Goal: Information Seeking & Learning: Learn about a topic

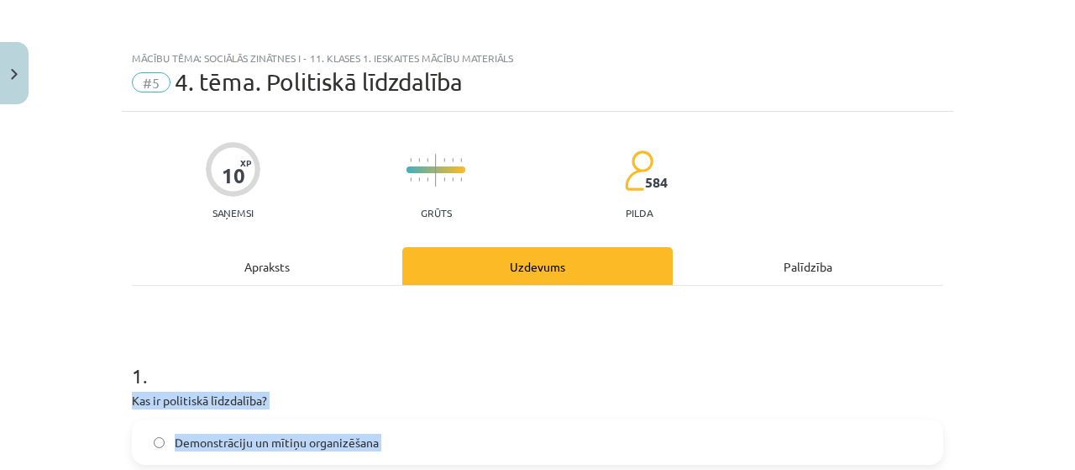
scroll to position [1675, 0]
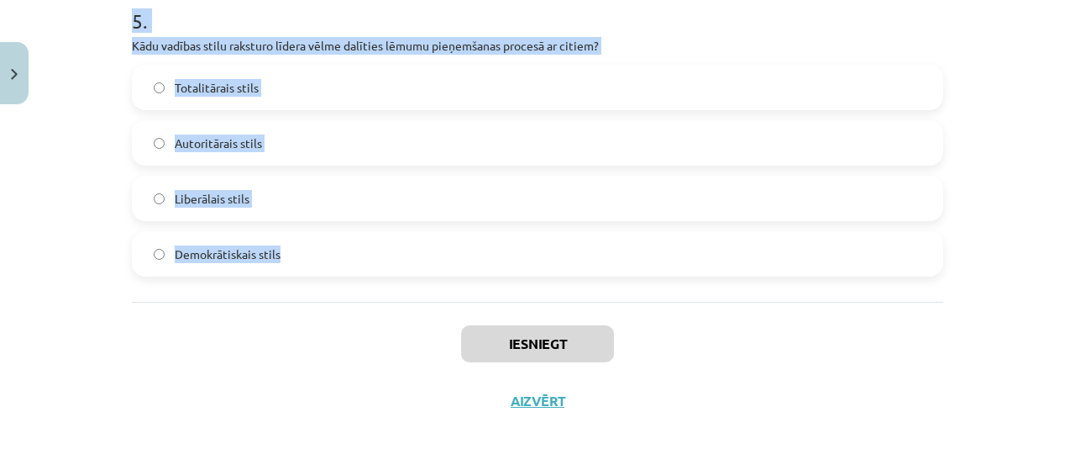
click at [223, 264] on label "Demokrātiskais stils" at bounding box center [538, 254] width 808 height 42
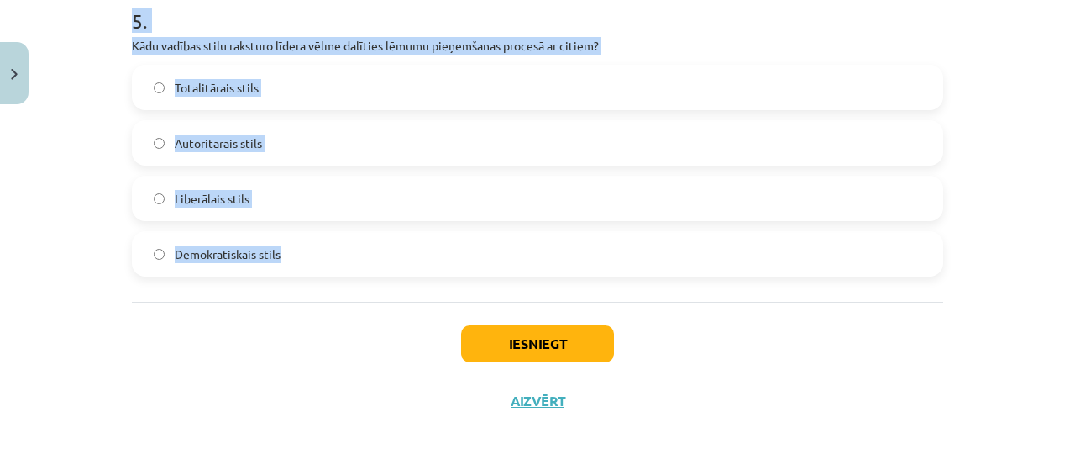
scroll to position [1423, 0]
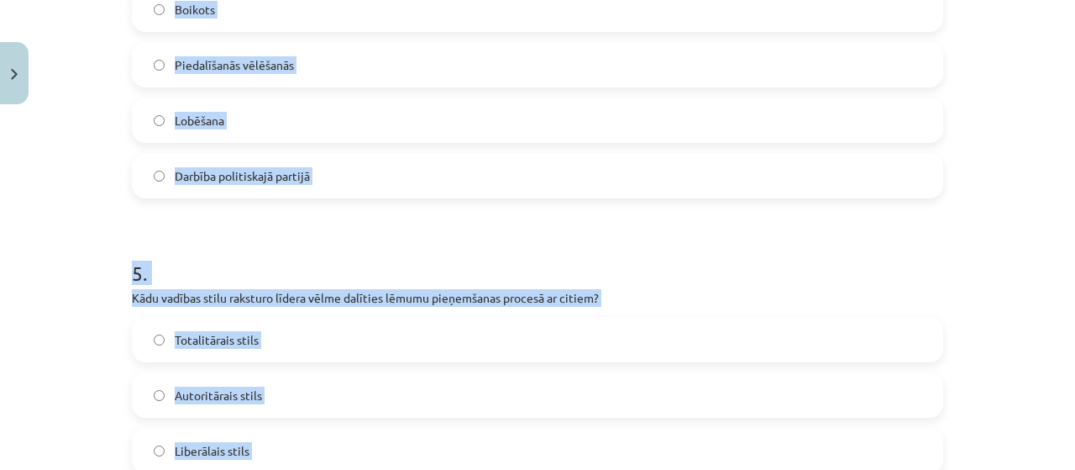
click at [198, 16] on span "Boikots" at bounding box center [195, 10] width 40 height 18
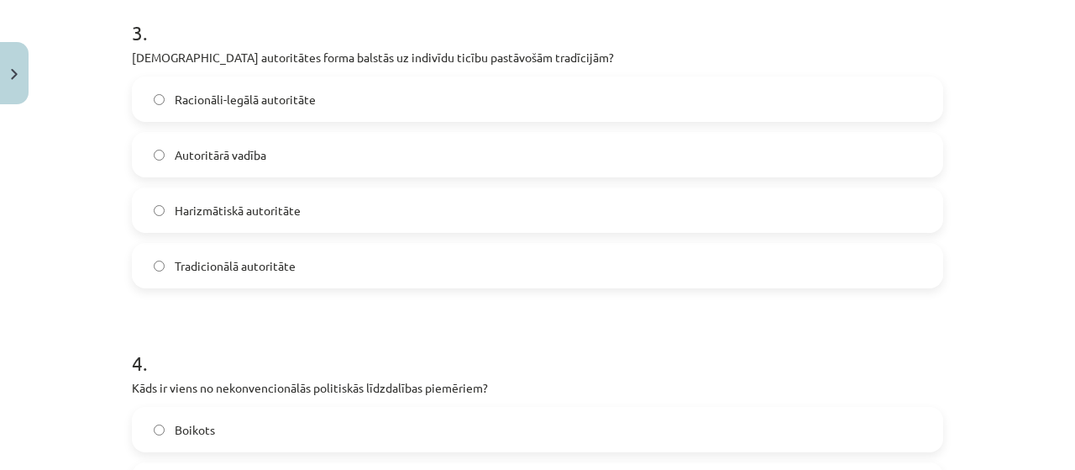
scroll to position [919, 0]
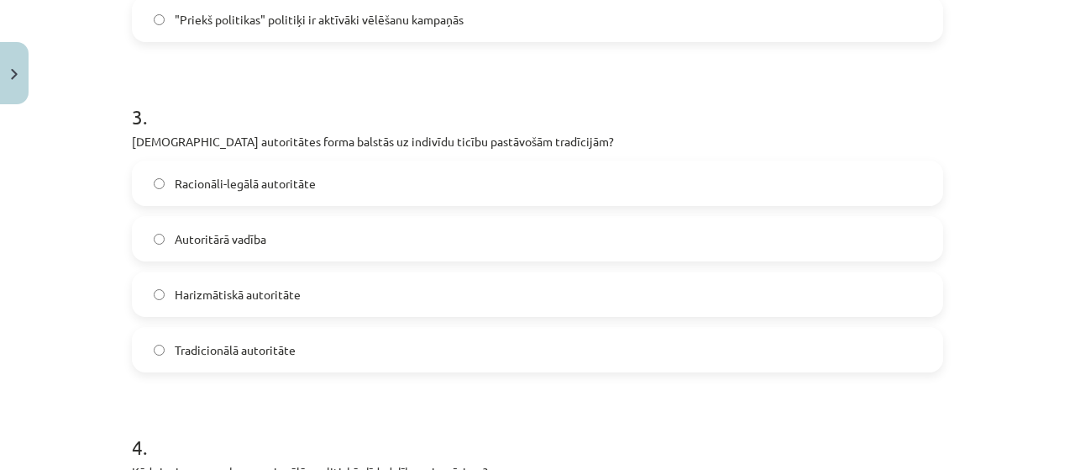
click at [235, 360] on label "Tradicionālā autoritāte" at bounding box center [538, 349] width 808 height 42
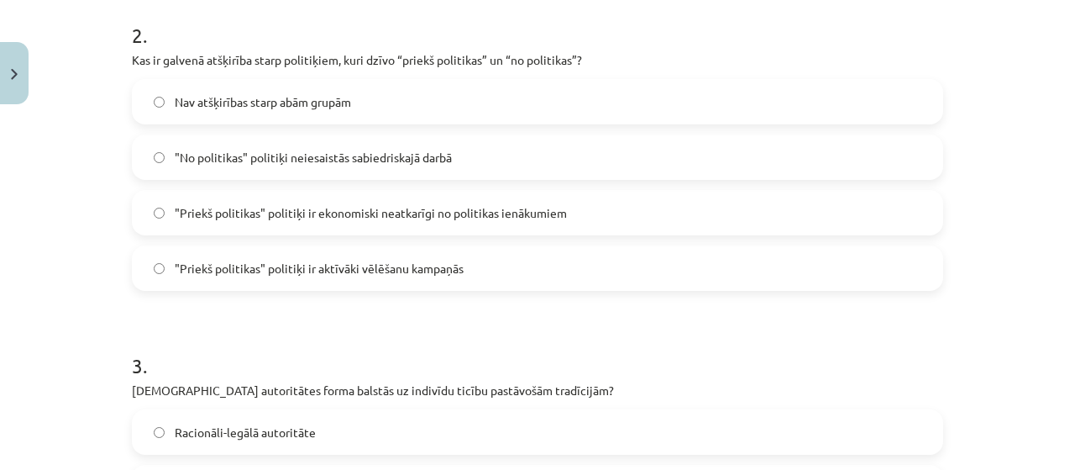
scroll to position [667, 0]
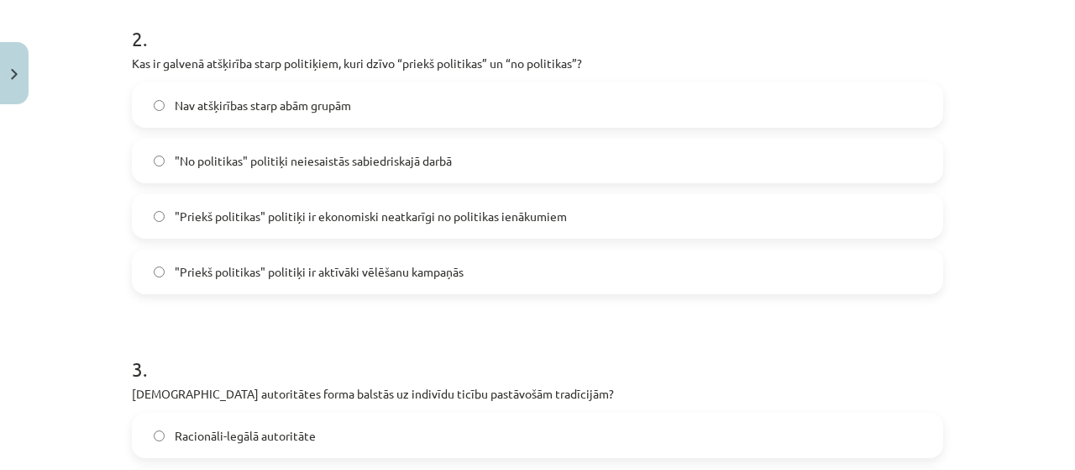
click at [277, 218] on span ""Priekš politikas" politiķi ir ekonomiski neatkarīgi no politikas ienākumiem" at bounding box center [371, 216] width 392 height 18
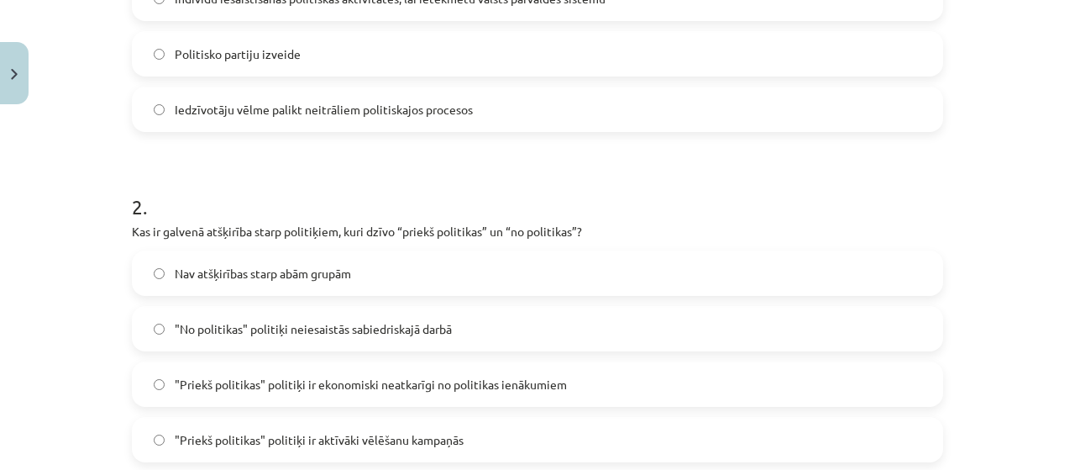
scroll to position [331, 0]
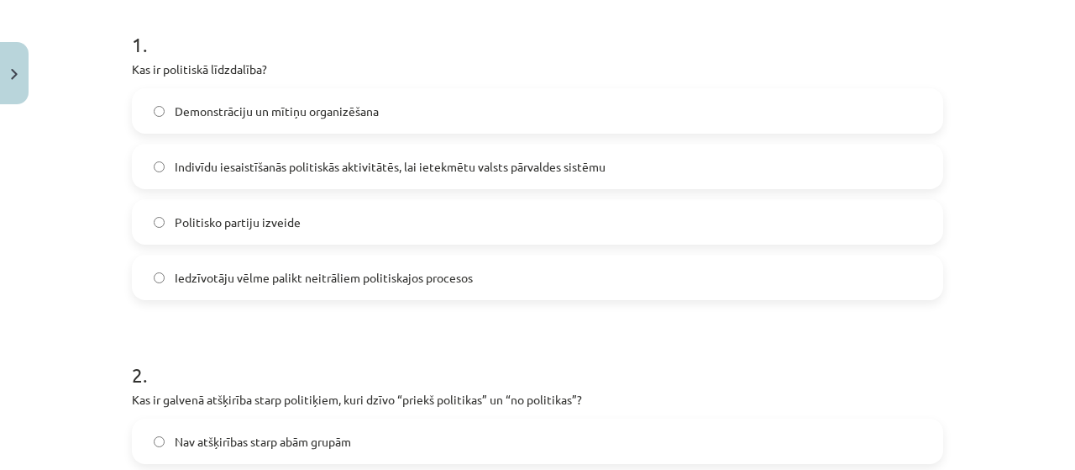
click at [245, 167] on span "Indivīdu iesaistīšanās politiskās aktivitātēs, lai ietekmētu valsts pārvaldes s…" at bounding box center [390, 167] width 431 height 18
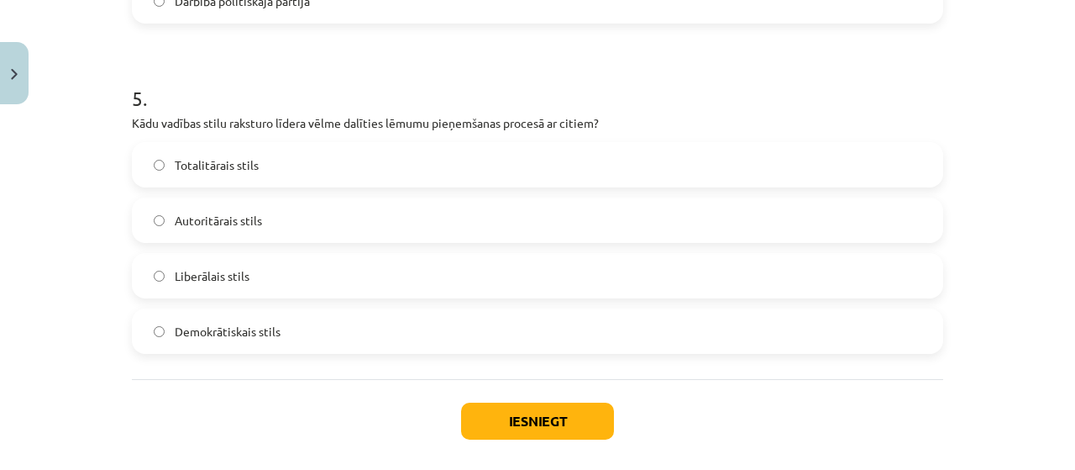
scroll to position [1675, 0]
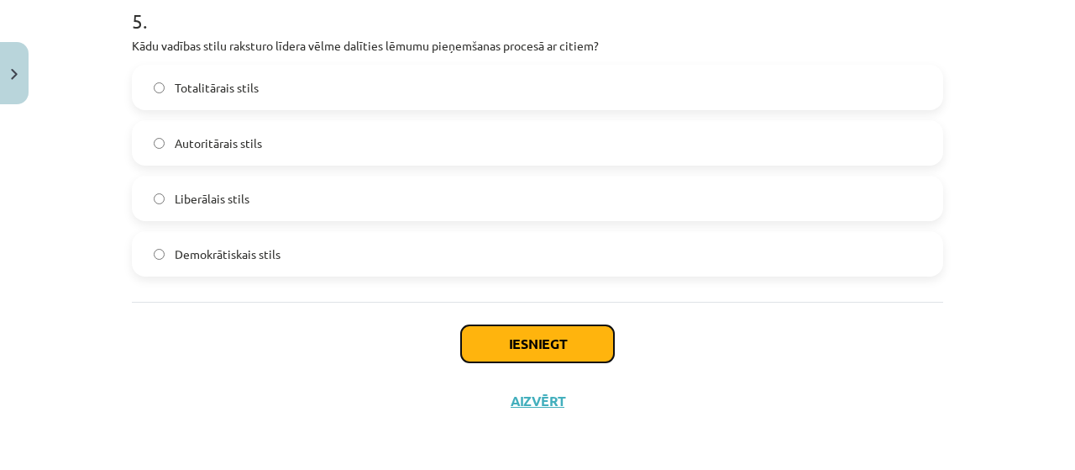
click at [543, 357] on button "Iesniegt" at bounding box center [537, 343] width 153 height 37
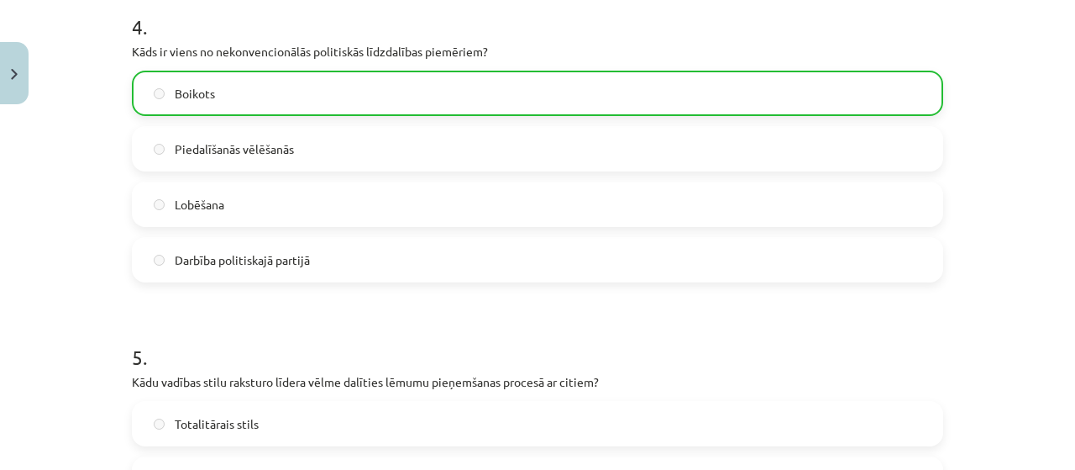
scroll to position [1728, 0]
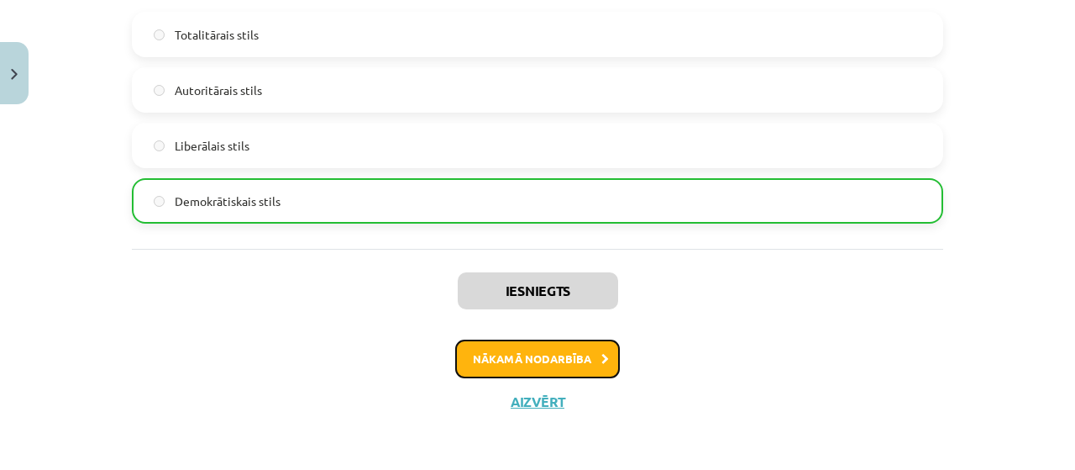
click at [511, 370] on button "Nākamā nodarbība" at bounding box center [537, 358] width 165 height 39
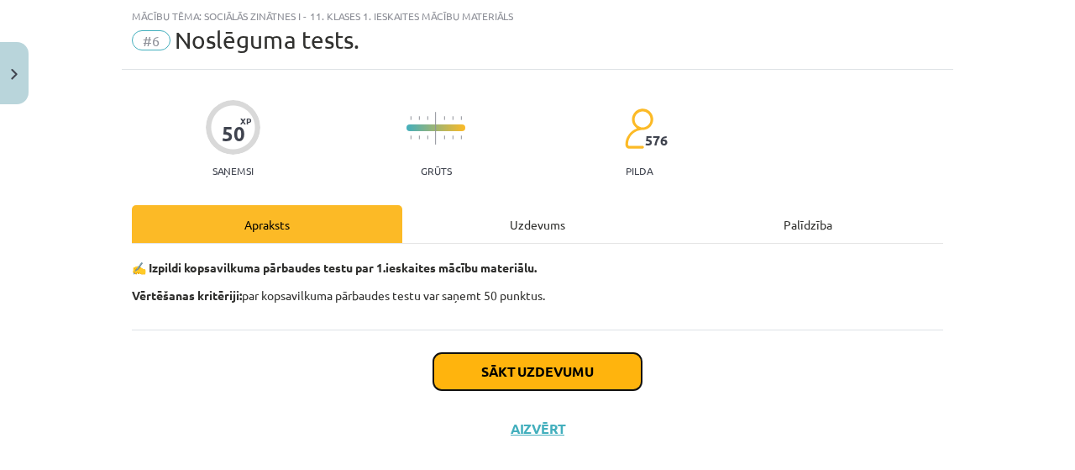
click at [524, 369] on button "Sākt uzdevumu" at bounding box center [537, 371] width 208 height 37
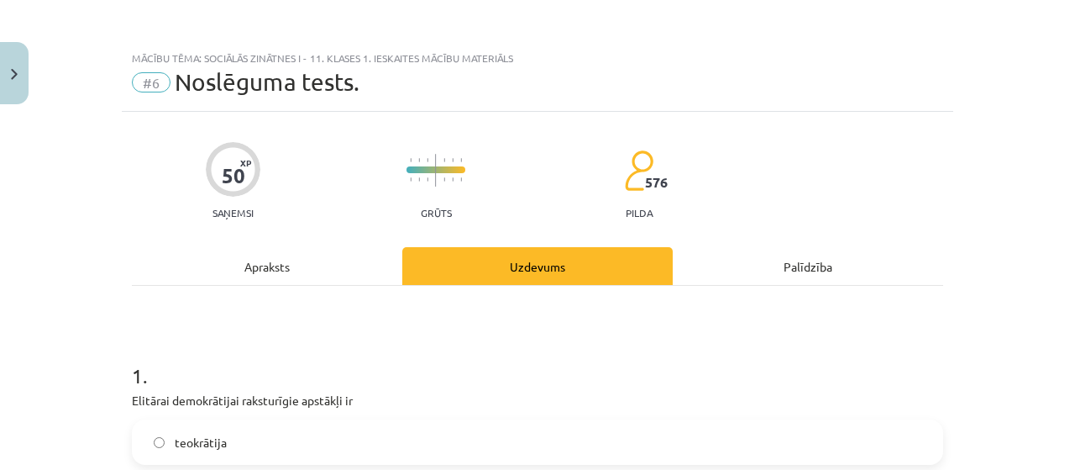
scroll to position [84, 0]
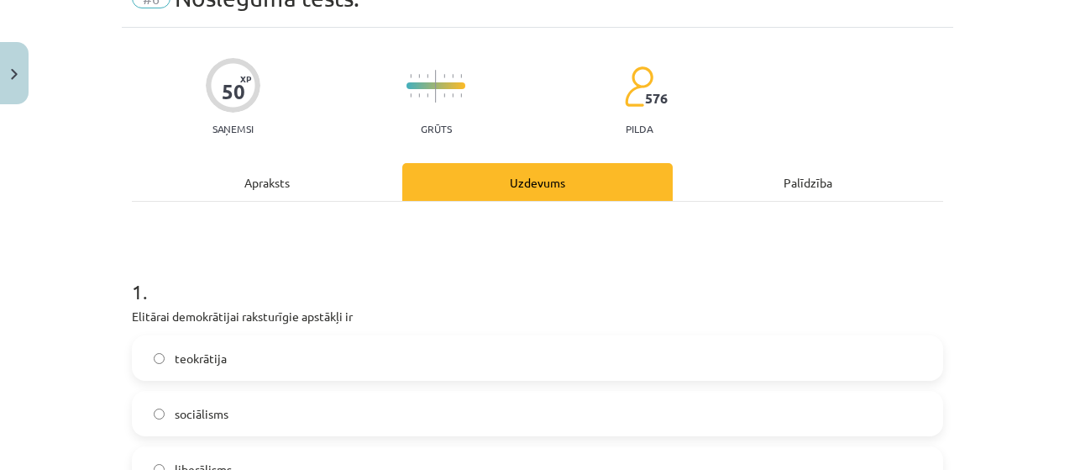
drag, startPoint x: 112, startPoint y: 324, endPoint x: 262, endPoint y: 342, distance: 151.4
click at [286, 344] on div "Mācību tēma: Sociālās zinātnes i - 11. klases 1. ieskaites mācību materiāls #6 …" at bounding box center [537, 235] width 1075 height 470
drag, startPoint x: 98, startPoint y: 333, endPoint x: 146, endPoint y: 338, distance: 48.2
click at [146, 338] on div "Mācību tēma: Sociālās zinātnes i - 11. klases 1. ieskaites mācību materiāls #6 …" at bounding box center [537, 235] width 1075 height 470
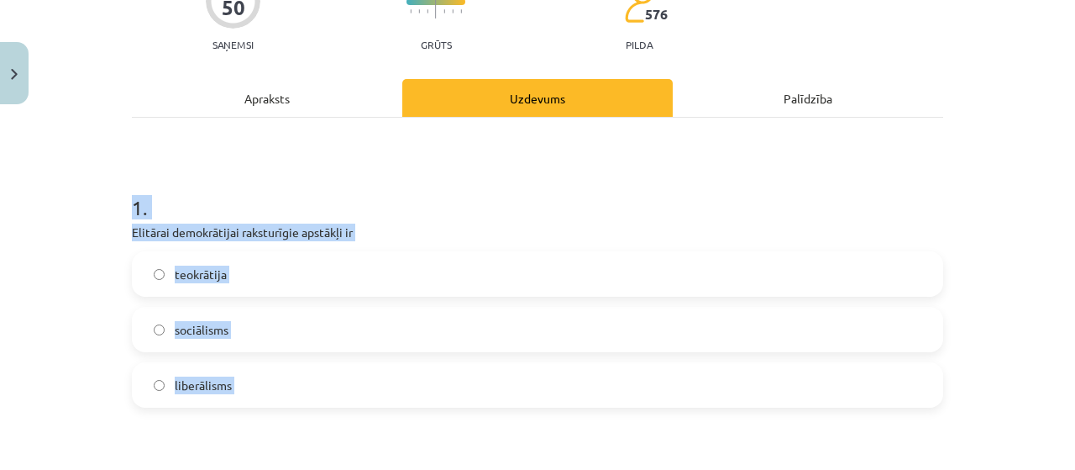
scroll to position [0, 0]
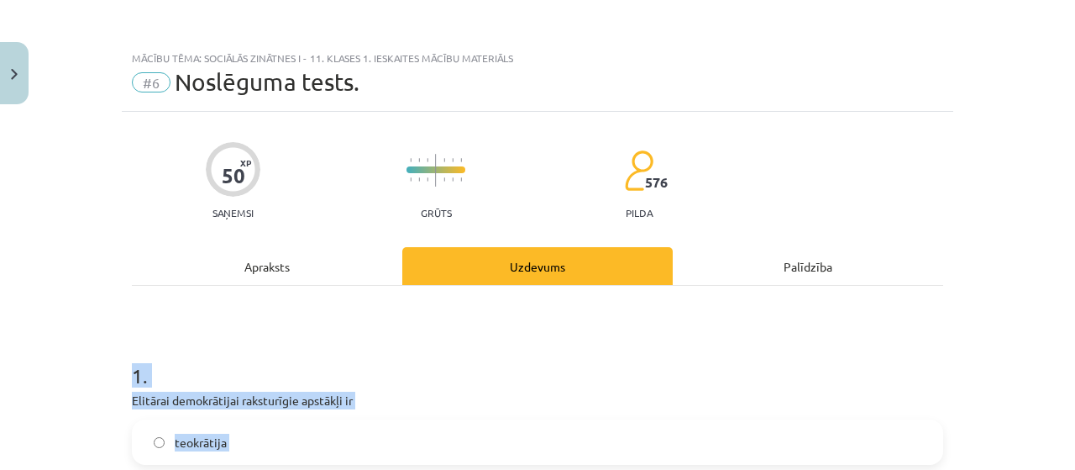
drag, startPoint x: 260, startPoint y: 263, endPoint x: 118, endPoint y: 344, distance: 163.7
copy form "2 . Loremips dolorsitamet consectetur adipisci el seddoeiusm temporinci utlabor…"
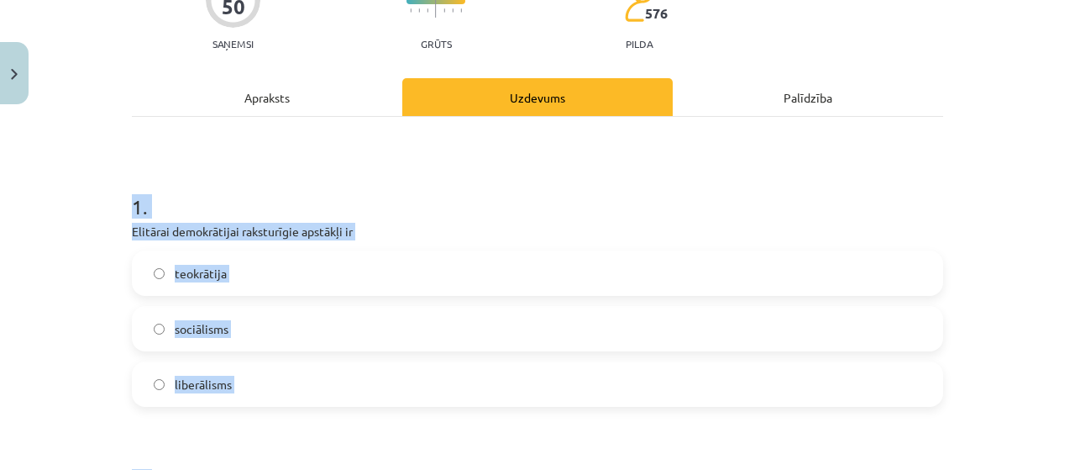
scroll to position [336, 0]
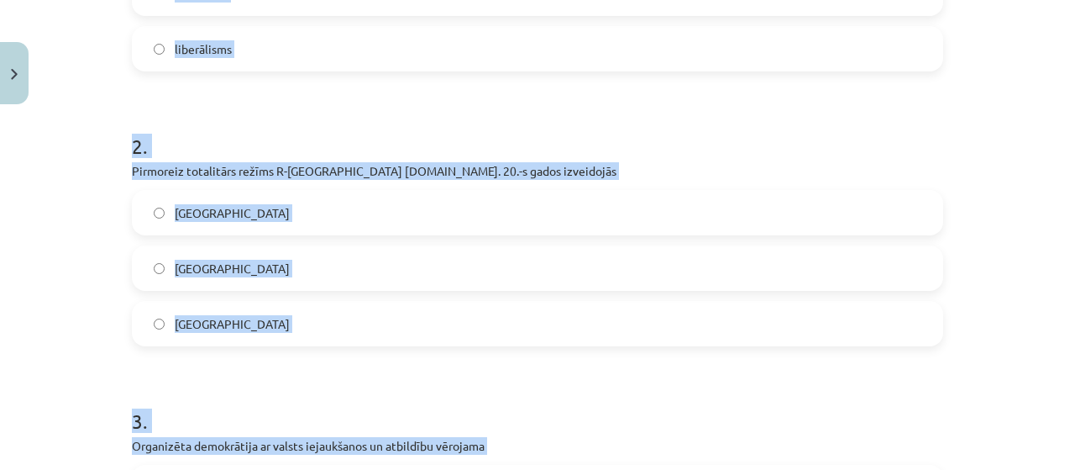
click at [209, 59] on label "liberālisms" at bounding box center [538, 49] width 808 height 42
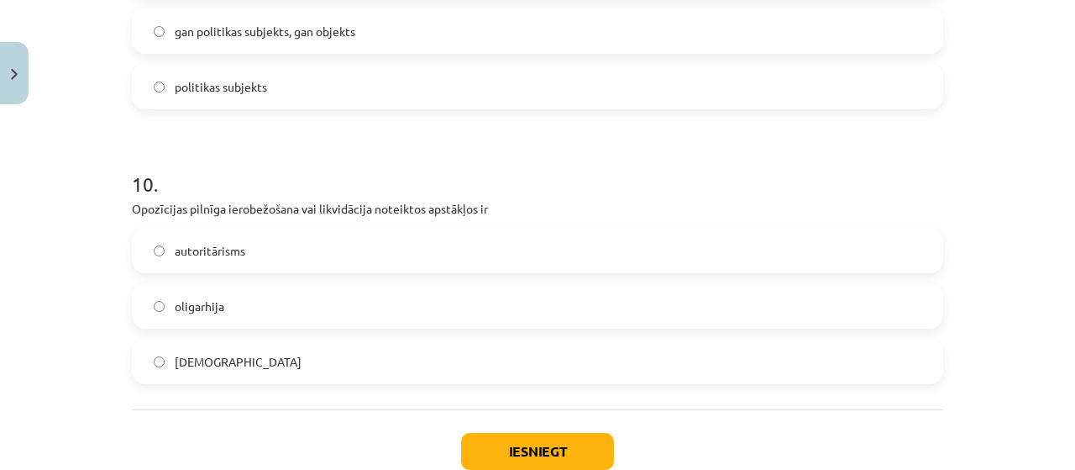
scroll to position [2772, 0]
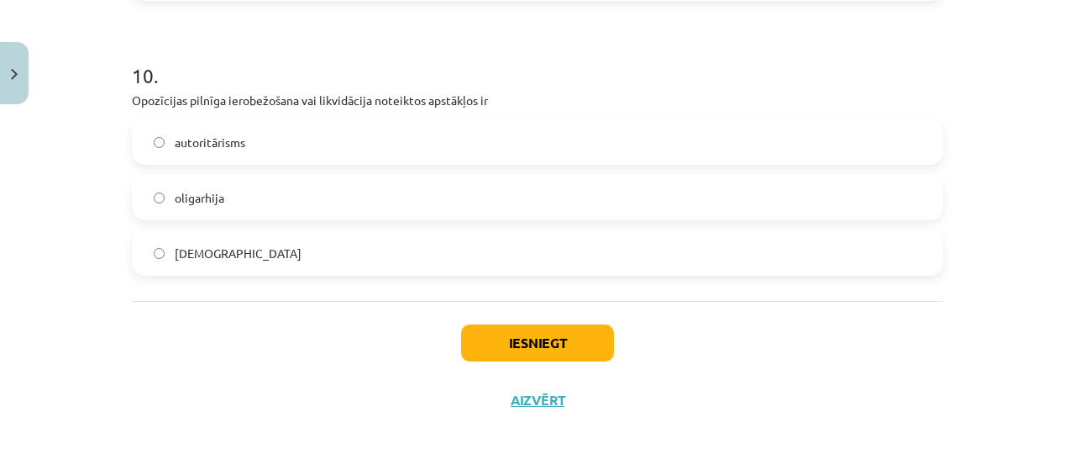
click at [237, 251] on label "[DEMOGRAPHIC_DATA]" at bounding box center [538, 253] width 808 height 42
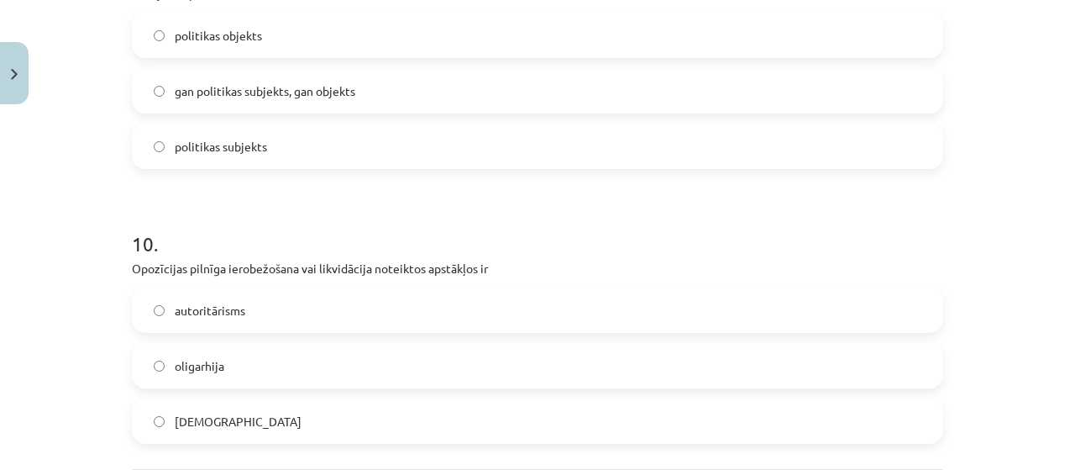
click at [270, 157] on label "politikas subjekts" at bounding box center [538, 146] width 808 height 42
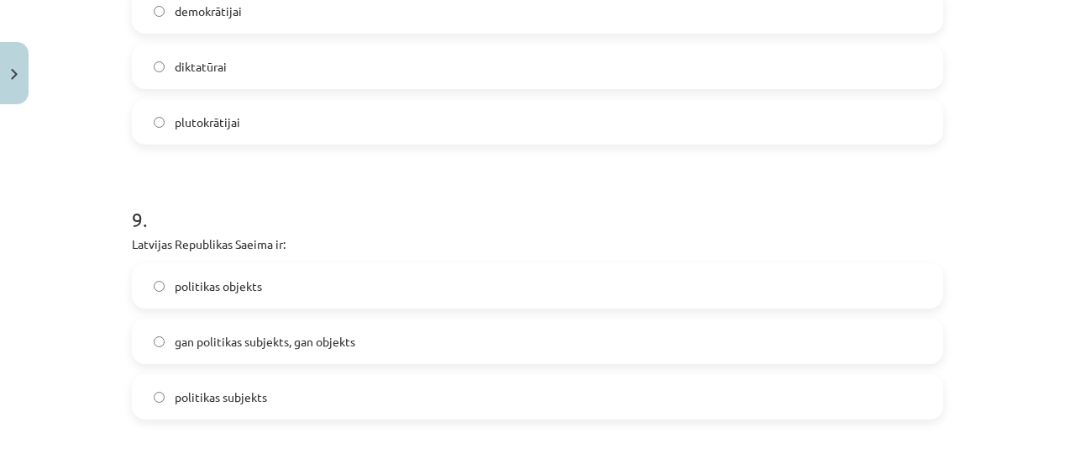
scroll to position [2352, 0]
click at [233, 73] on label "diktatūrai" at bounding box center [538, 68] width 808 height 42
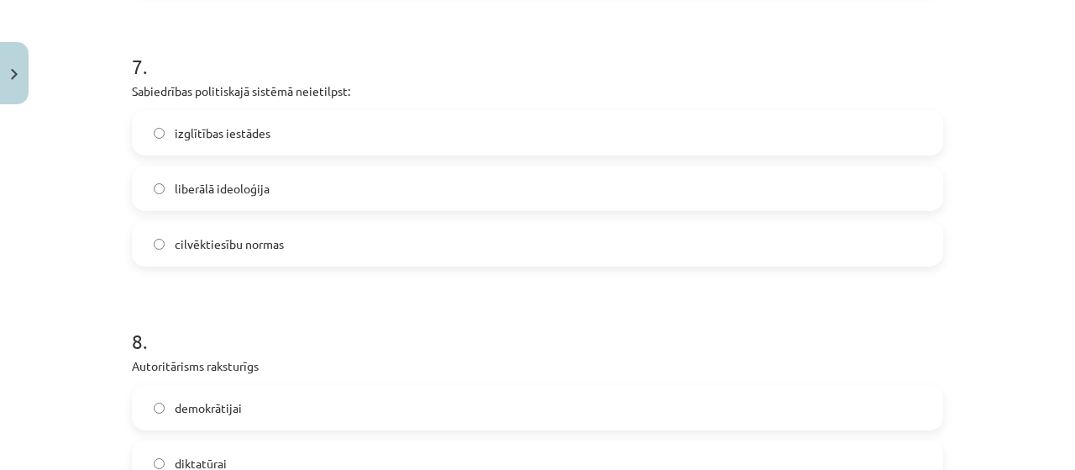
scroll to position [1932, 0]
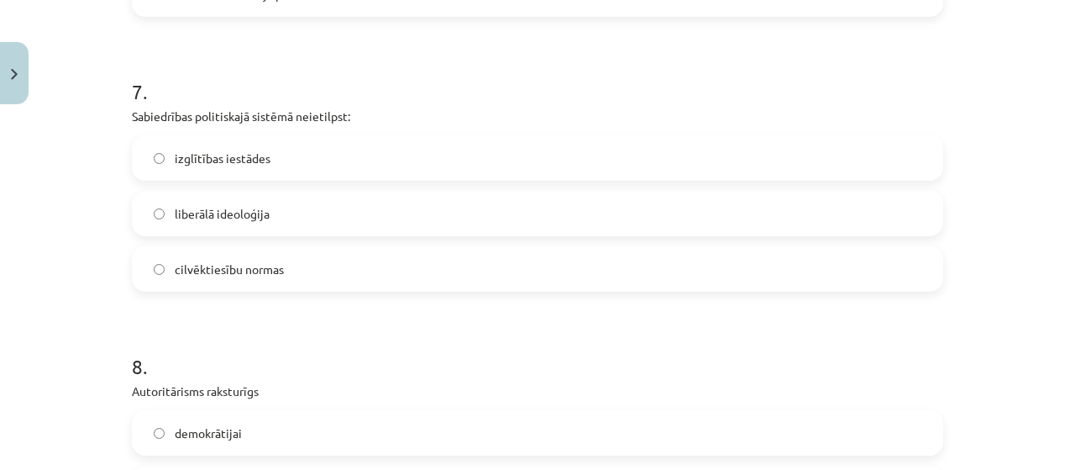
click at [213, 150] on span "izglītības iestādes" at bounding box center [223, 159] width 96 height 18
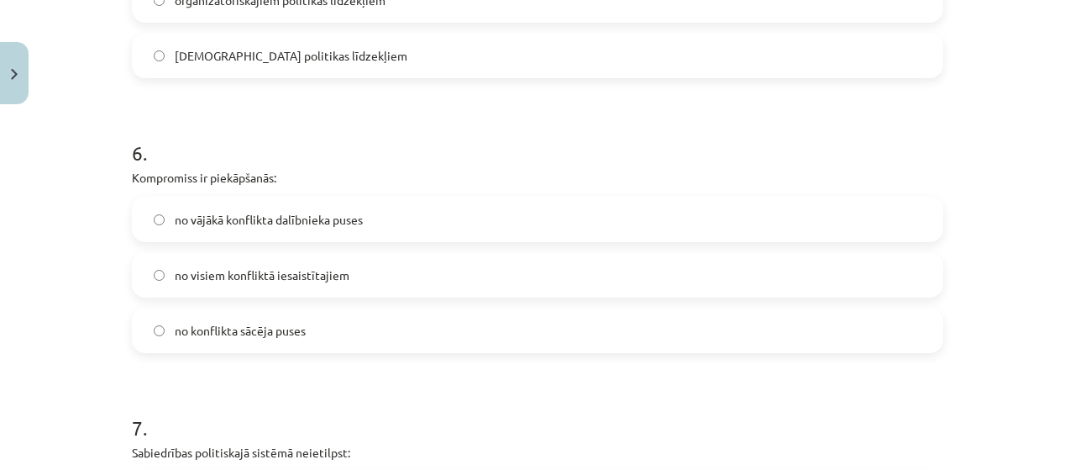
scroll to position [1512, 0]
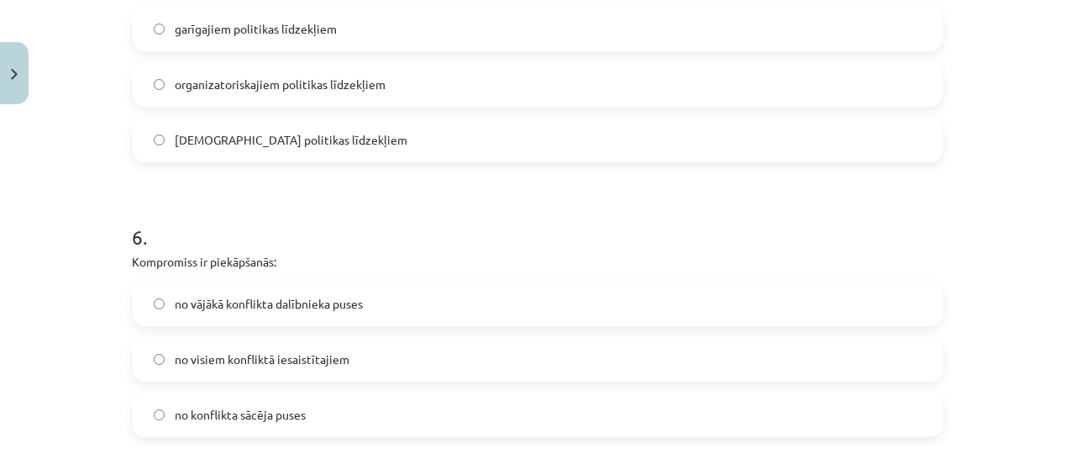
click at [265, 366] on span "no visiem konfliktā iesaistītajiem" at bounding box center [262, 359] width 175 height 18
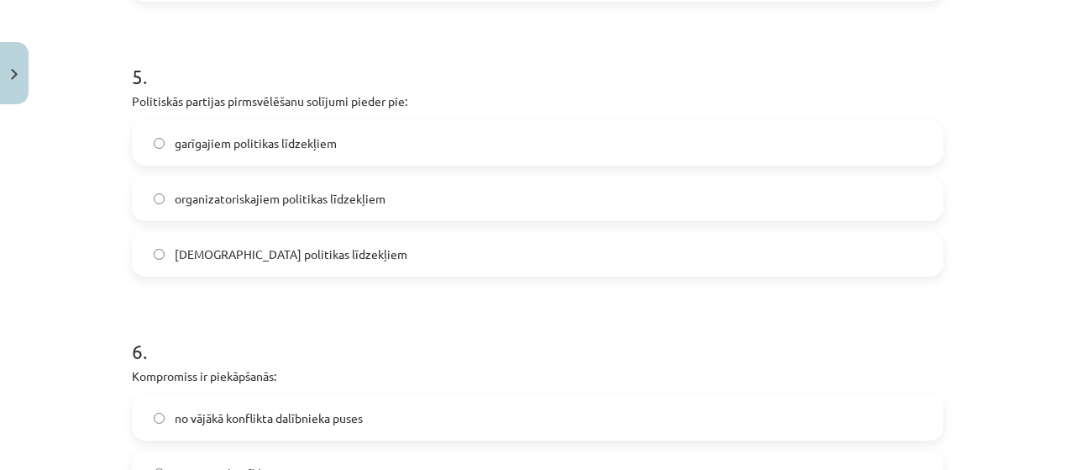
scroll to position [1344, 0]
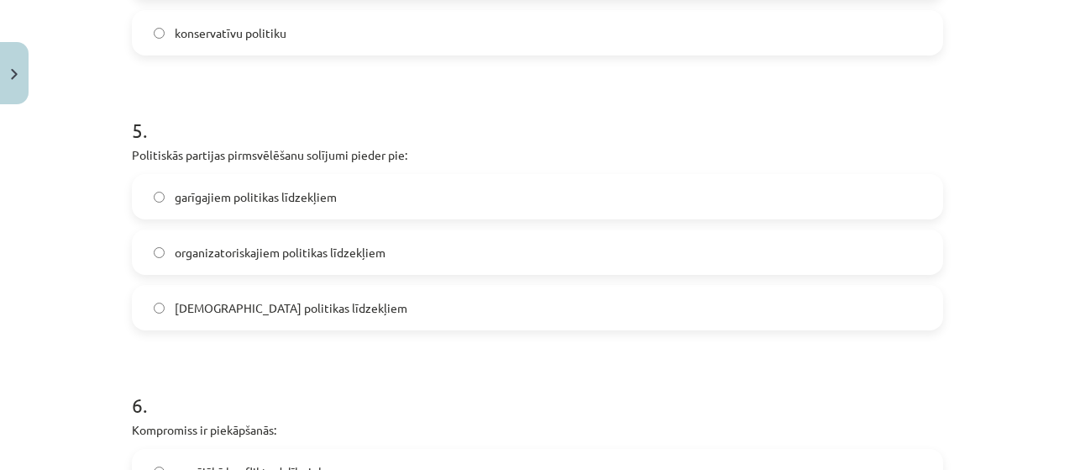
click at [220, 188] on span "garīgajiem politikas līdzekļiem" at bounding box center [256, 197] width 162 height 18
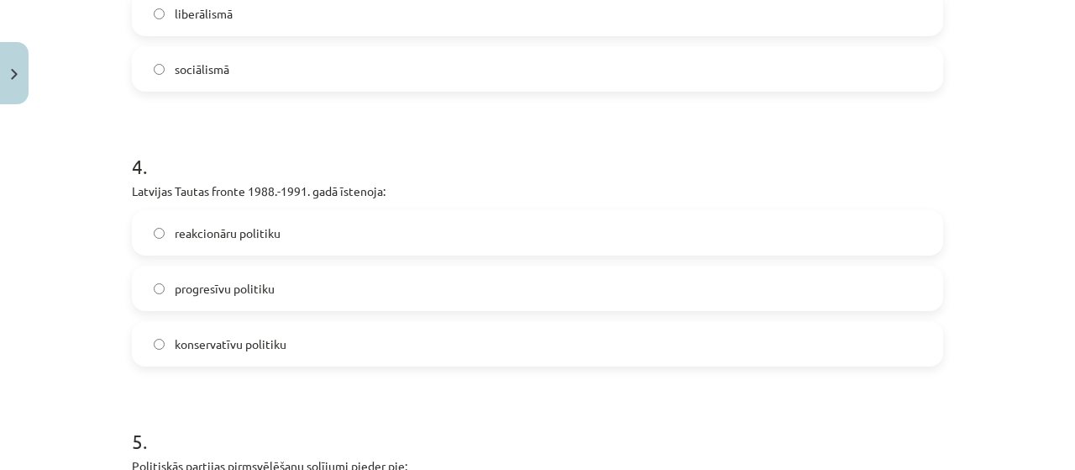
scroll to position [1008, 0]
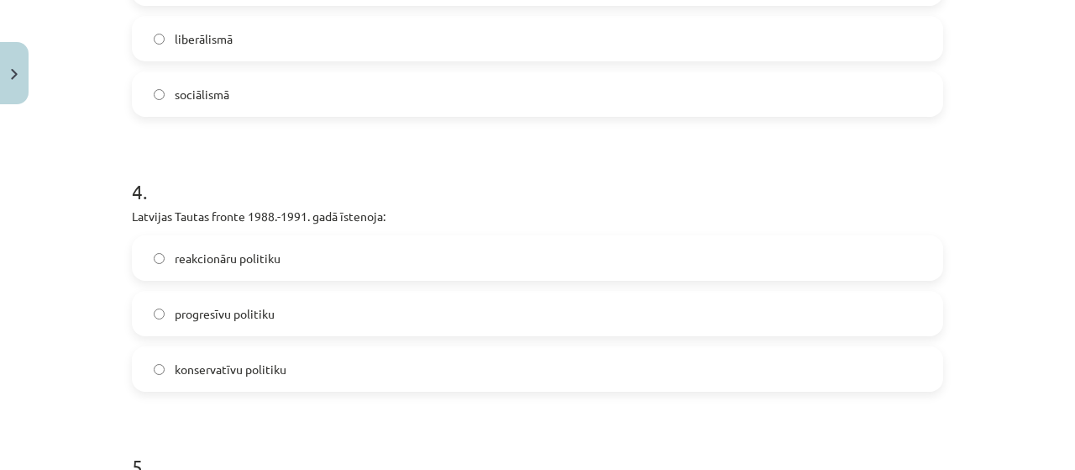
click at [286, 324] on label "progresīvu politiku" at bounding box center [538, 313] width 808 height 42
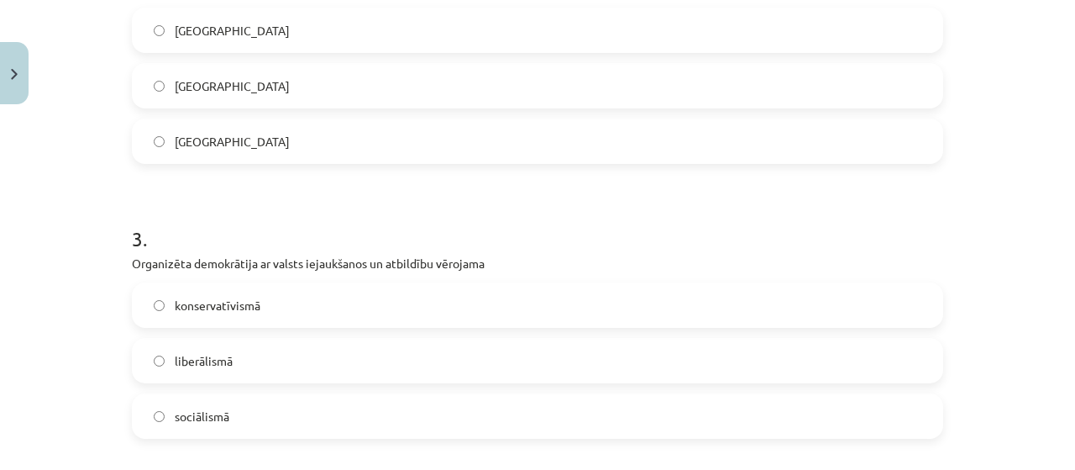
scroll to position [672, 0]
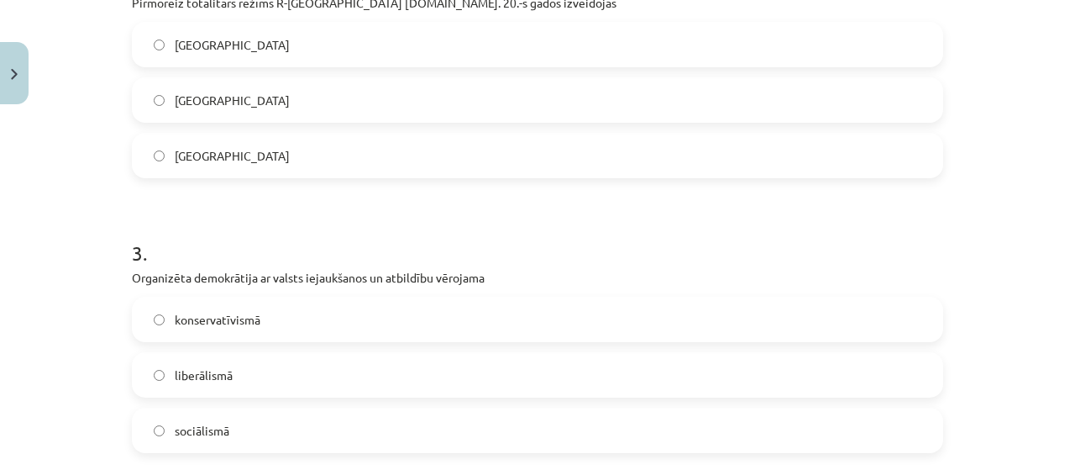
click at [235, 424] on label "sociālismā" at bounding box center [538, 430] width 808 height 42
click at [297, 153] on label "[GEOGRAPHIC_DATA]" at bounding box center [538, 155] width 808 height 42
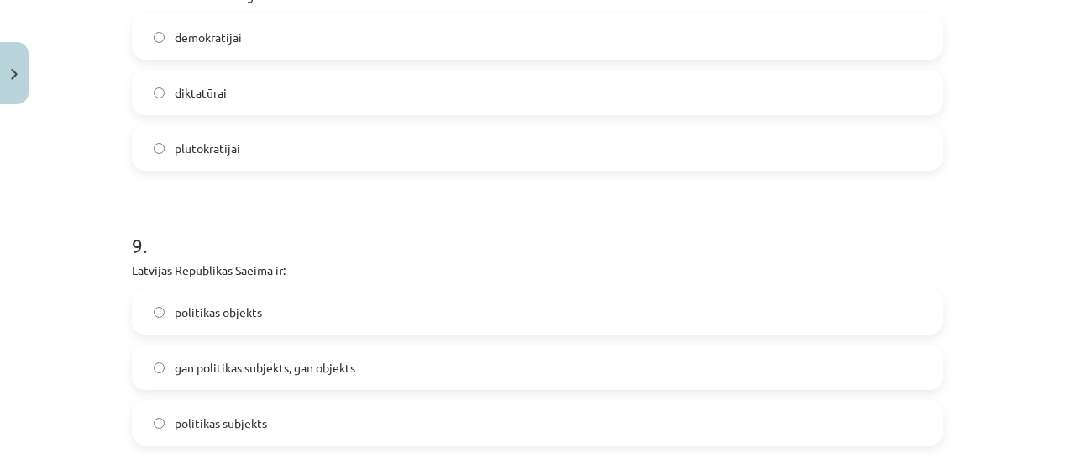
scroll to position [2772, 0]
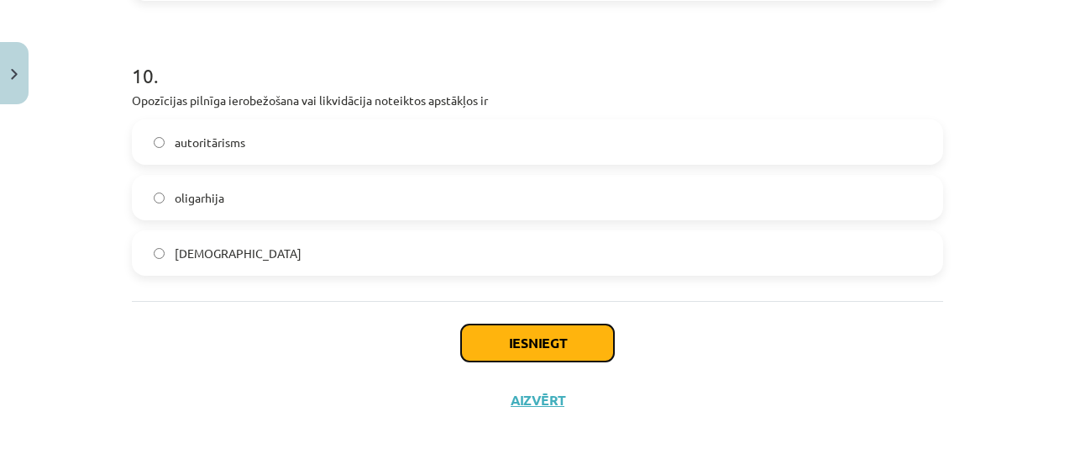
click at [567, 340] on button "Iesniegt" at bounding box center [537, 342] width 153 height 37
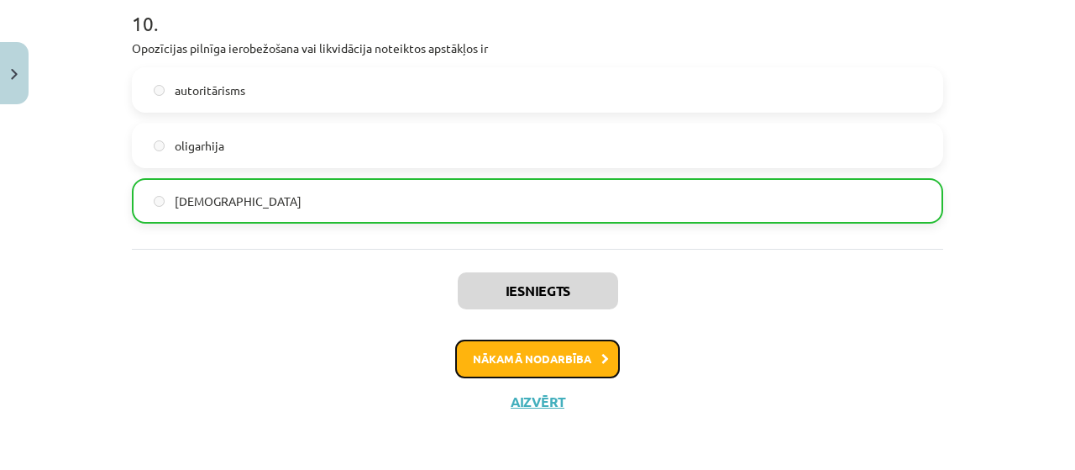
click at [531, 349] on button "Nākamā nodarbība" at bounding box center [537, 358] width 165 height 39
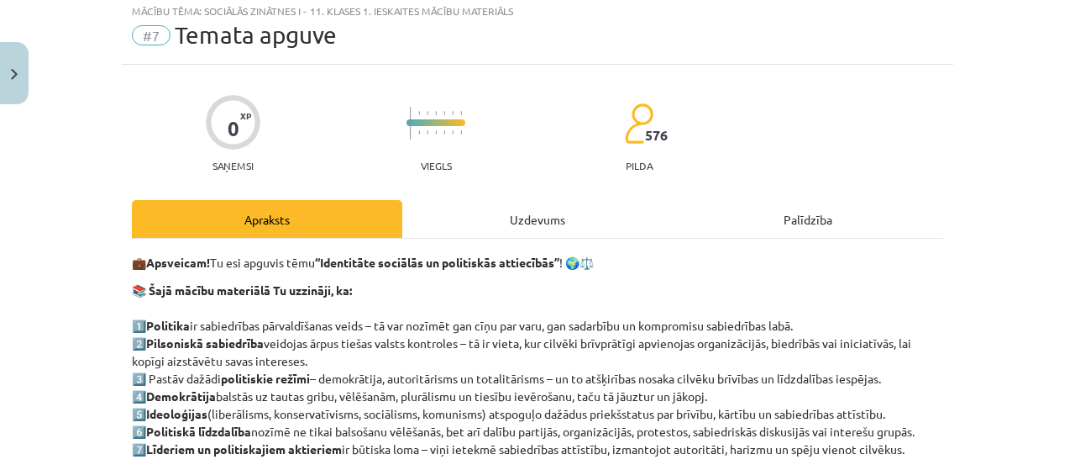
scroll to position [42, 0]
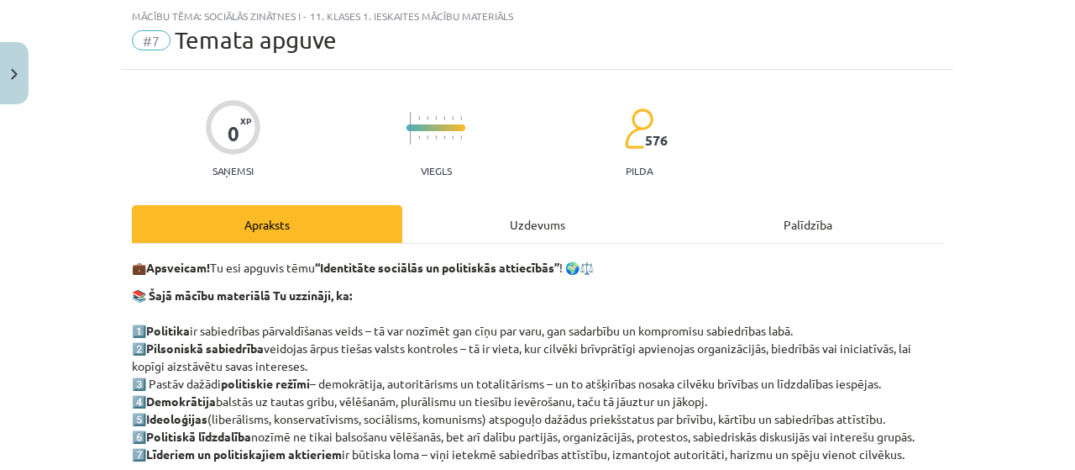
click at [487, 234] on div "Uzdevums" at bounding box center [537, 224] width 270 height 38
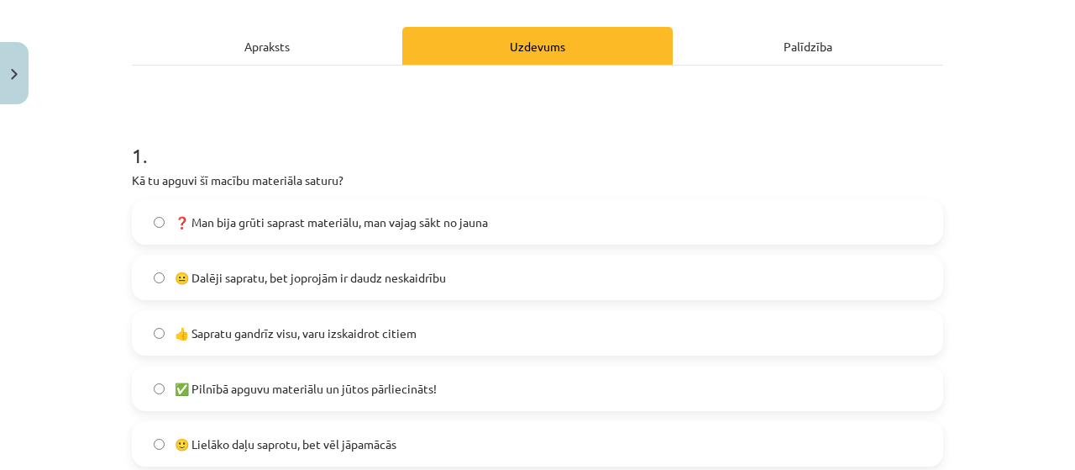
scroll to position [294, 0]
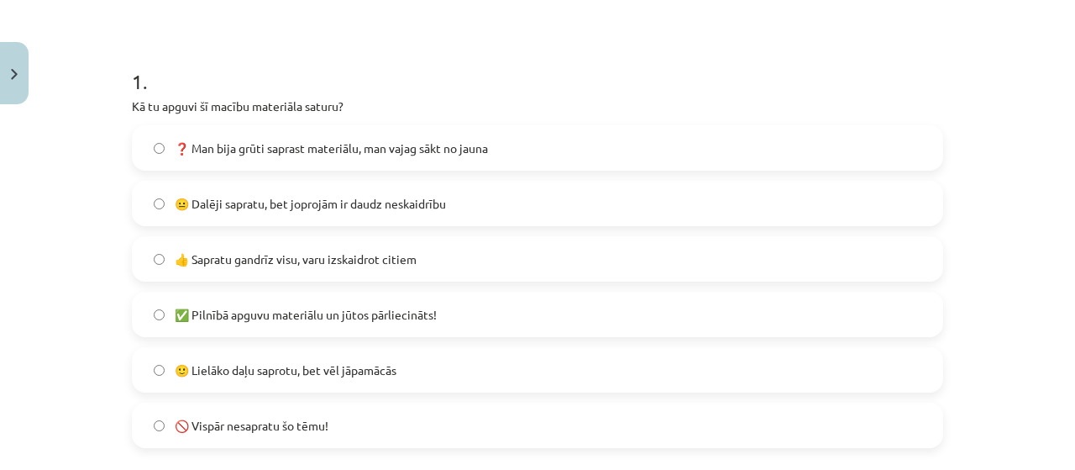
click at [259, 261] on span "👍 Sapratu gandrīz visu, varu izskaidrot citiem" at bounding box center [296, 259] width 242 height 18
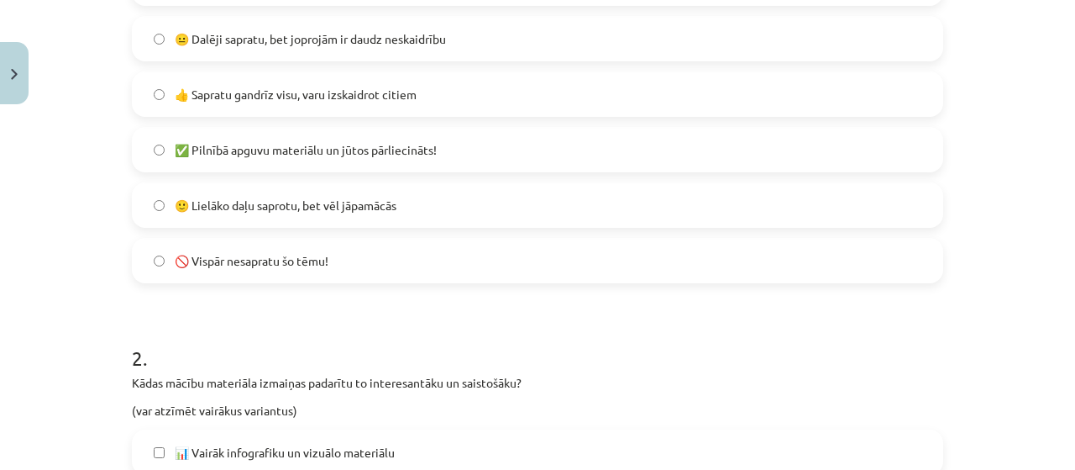
scroll to position [462, 0]
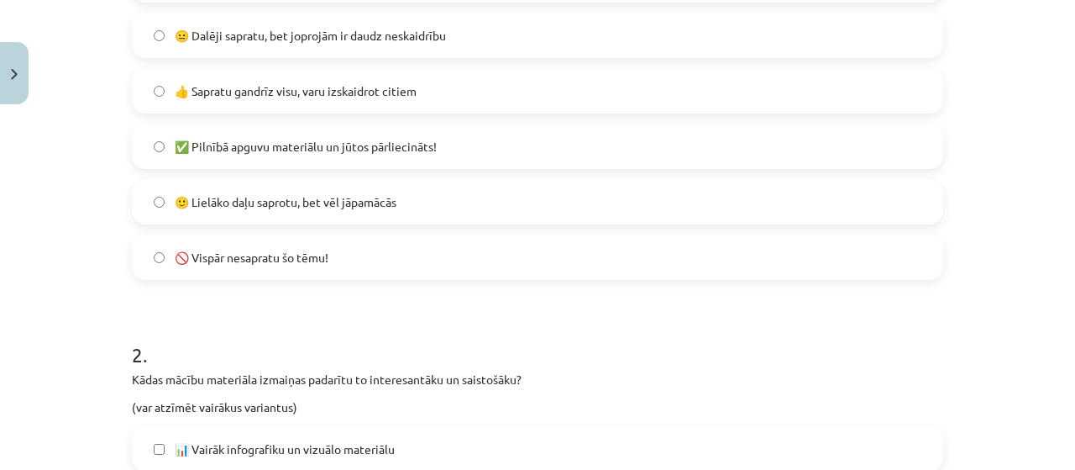
click at [320, 206] on span "🙂 Lielāko daļu saprotu, bet vēl jāpamācās" at bounding box center [286, 202] width 222 height 18
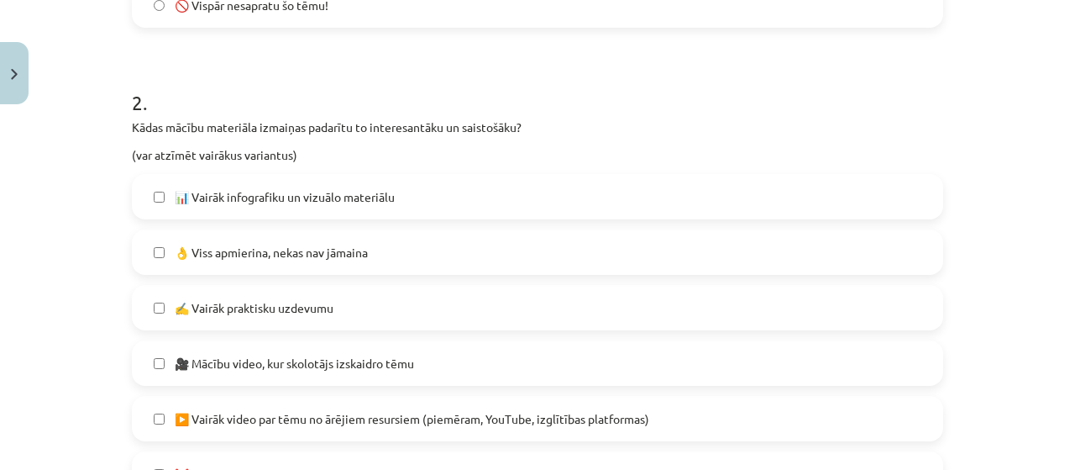
scroll to position [798, 0]
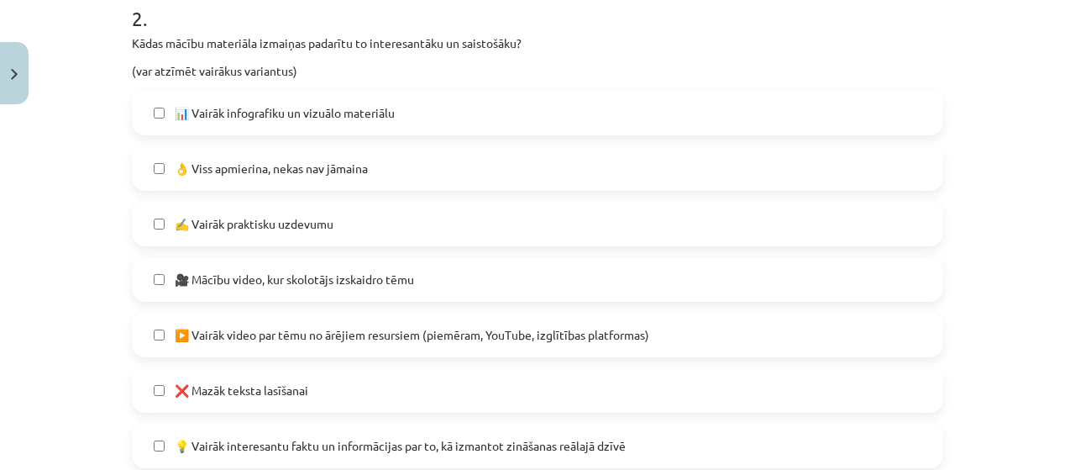
click at [216, 172] on span "👌 Viss apmierina, nekas nav jāmaina" at bounding box center [271, 169] width 193 height 18
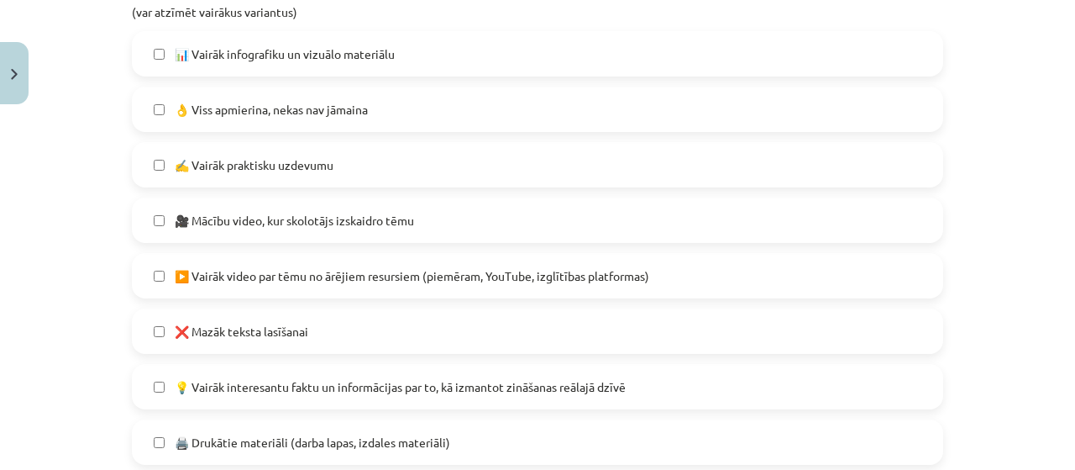
scroll to position [882, 0]
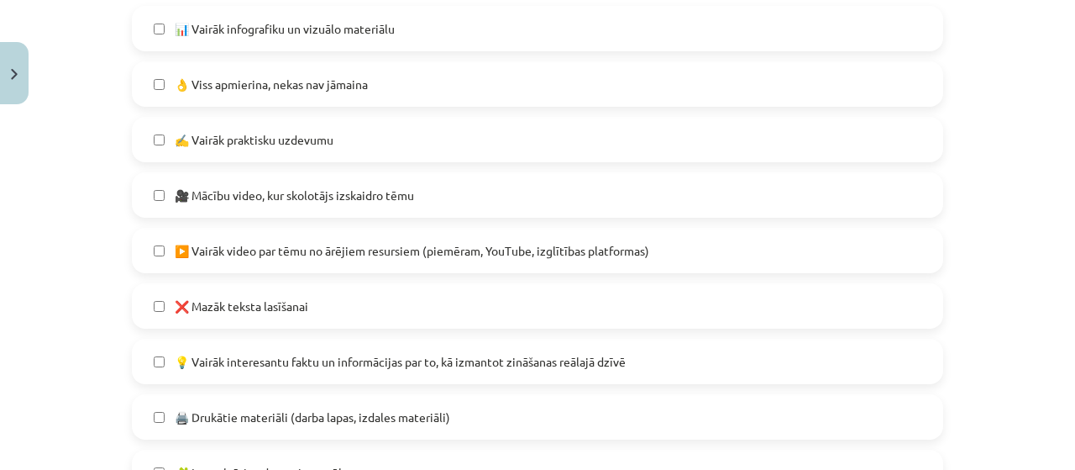
click at [291, 196] on span "🎥 Mācību video, kur skolotājs izskaidro tēmu" at bounding box center [294, 195] width 239 height 18
click at [324, 100] on label "👌 Viss apmierina, nekas nav jāmaina" at bounding box center [538, 84] width 808 height 42
click at [323, 96] on label "👌 Viss apmierina, nekas nav jāmaina" at bounding box center [538, 84] width 808 height 42
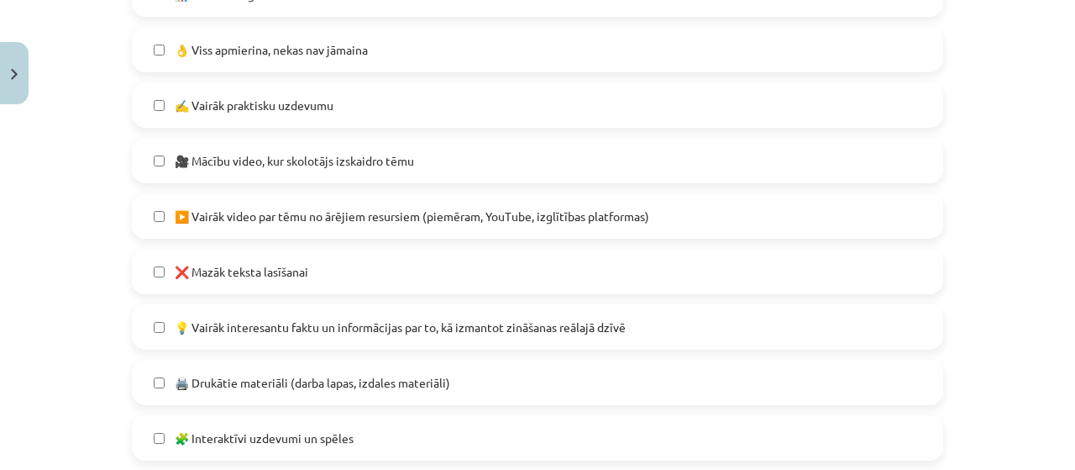
scroll to position [966, 0]
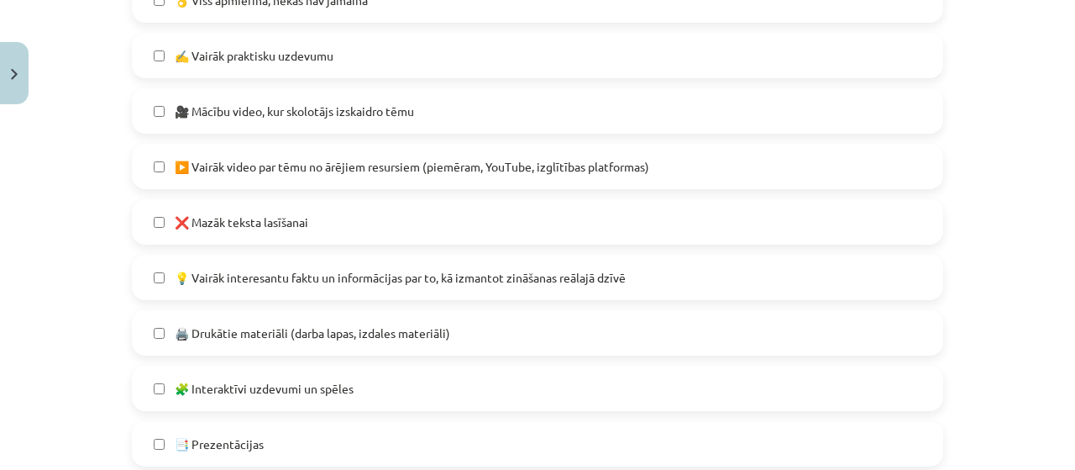
click at [338, 290] on label "💡 Vairāk interesantu faktu un informācijas par to, kā izmantot zināšanas reālaj…" at bounding box center [538, 277] width 808 height 42
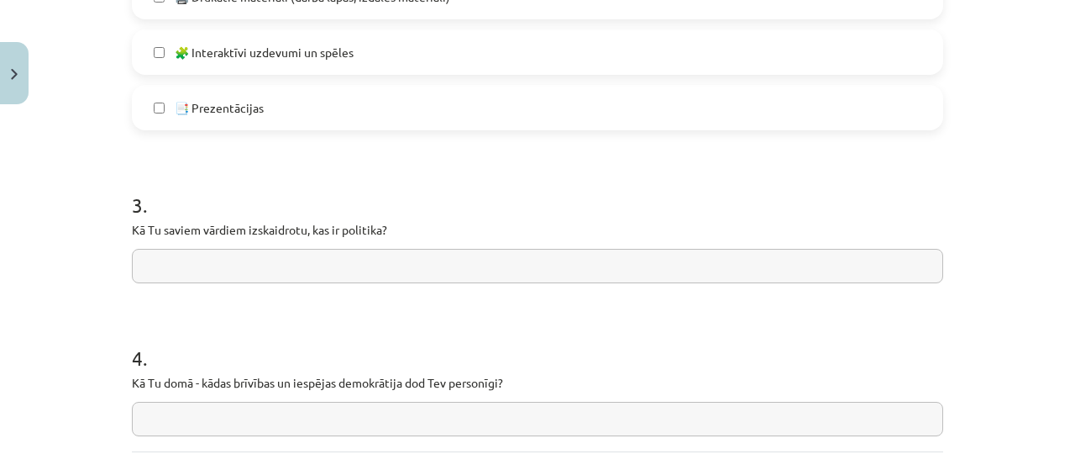
scroll to position [1386, 0]
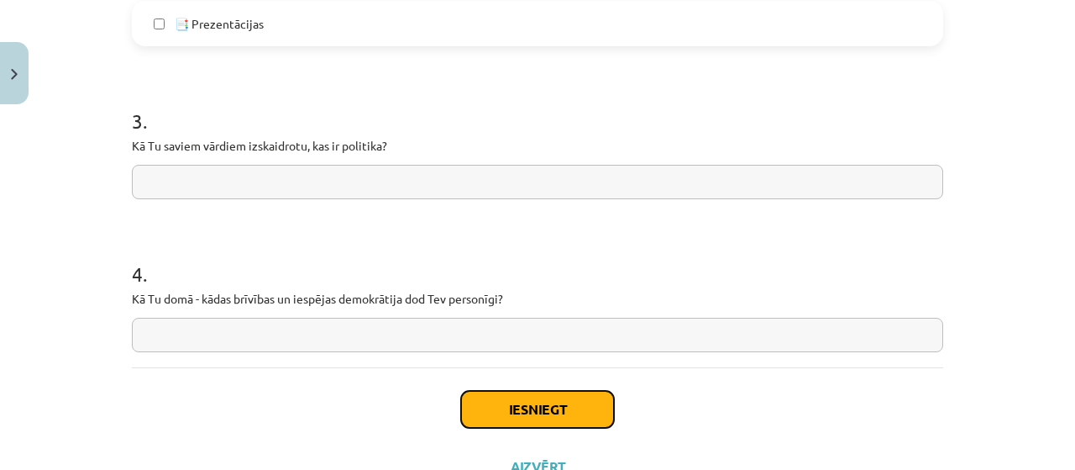
click at [473, 404] on button "Iesniegt" at bounding box center [537, 409] width 153 height 37
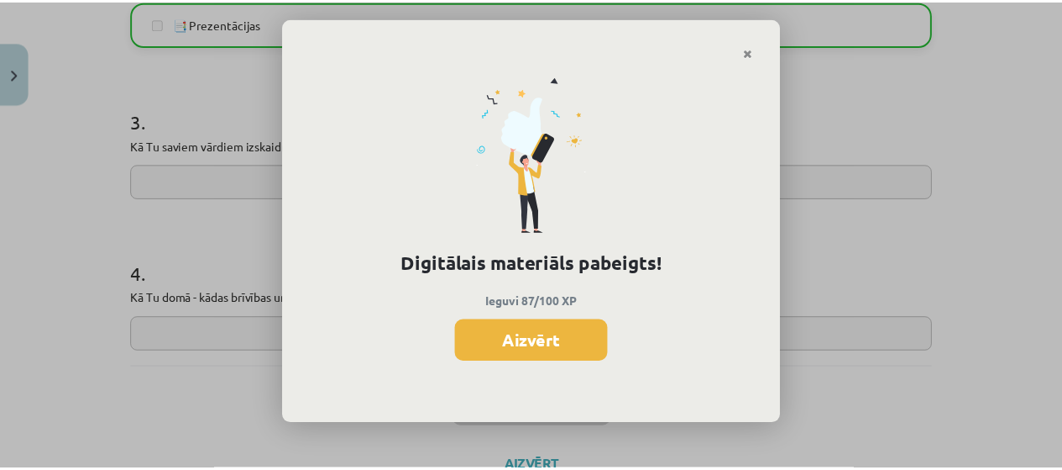
scroll to position [923, 0]
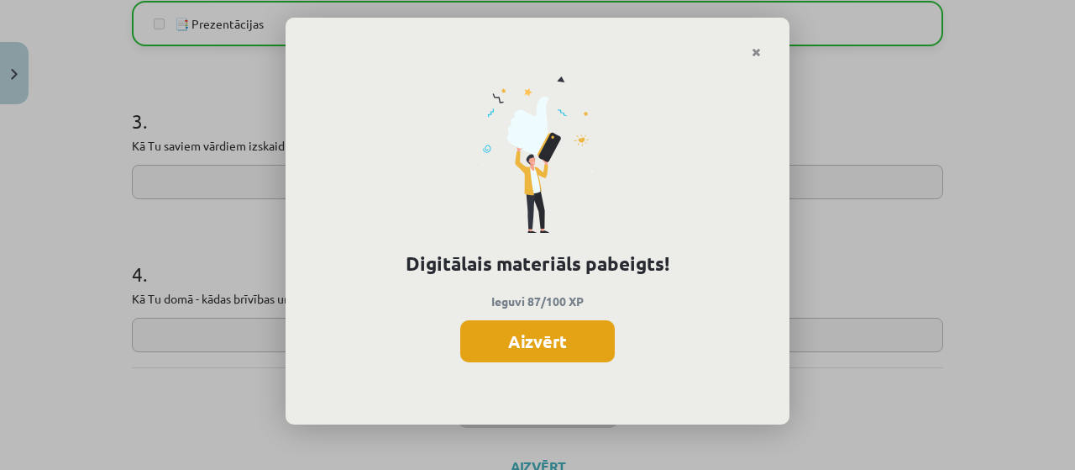
drag, startPoint x: 550, startPoint y: 287, endPoint x: 551, endPoint y: 347, distance: 59.6
click at [551, 291] on div "Digitālais materiāls pabeigts! Ieguvi 87/100 XP Aizvērt" at bounding box center [538, 242] width 504 height 366
click at [553, 352] on button "Aizvērt" at bounding box center [537, 341] width 155 height 42
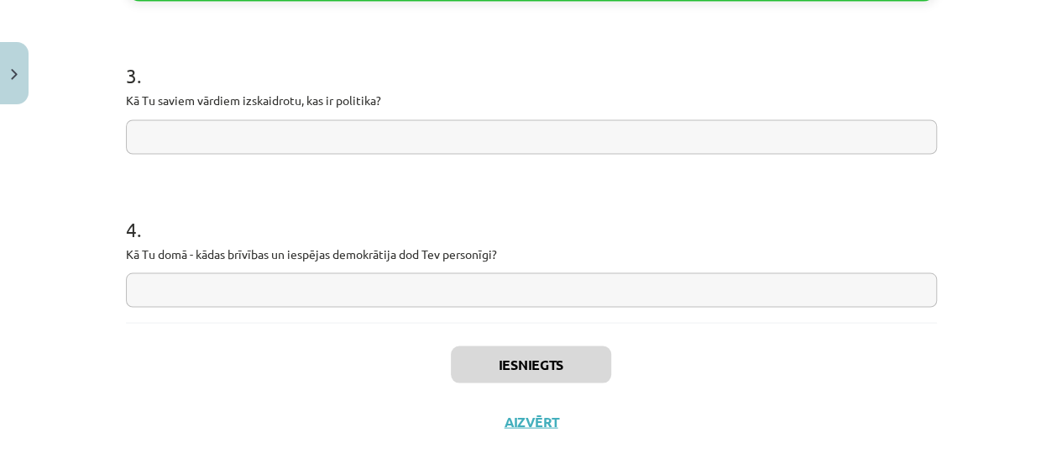
scroll to position [1451, 0]
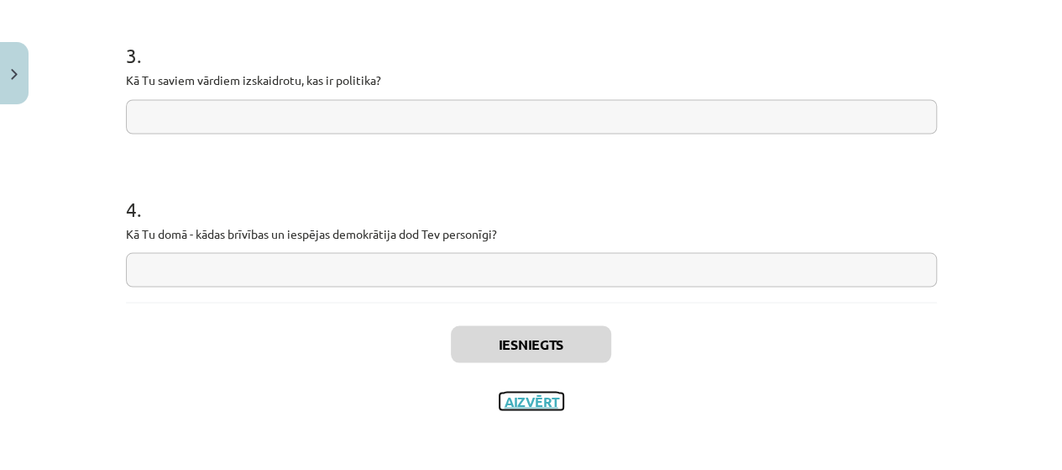
click at [529, 402] on button "Aizvērt" at bounding box center [532, 400] width 64 height 17
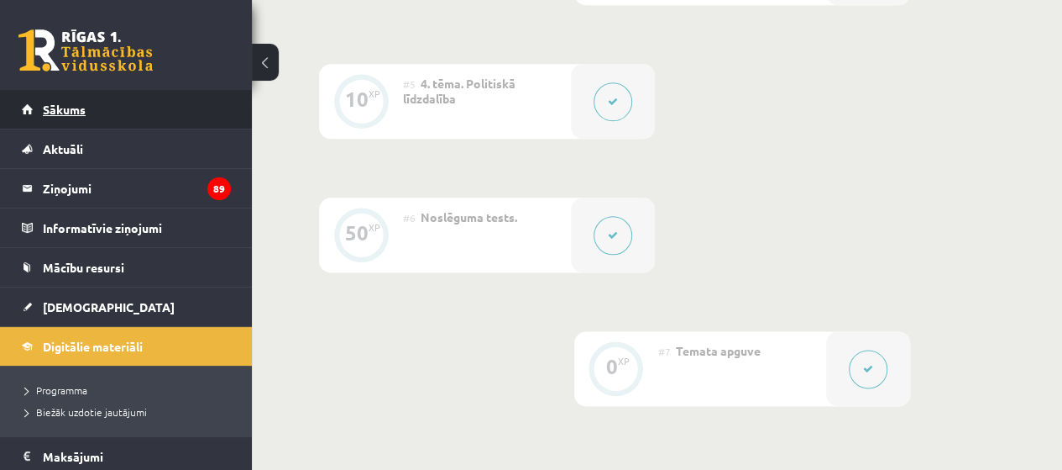
click at [114, 115] on link "Sākums" at bounding box center [126, 109] width 209 height 39
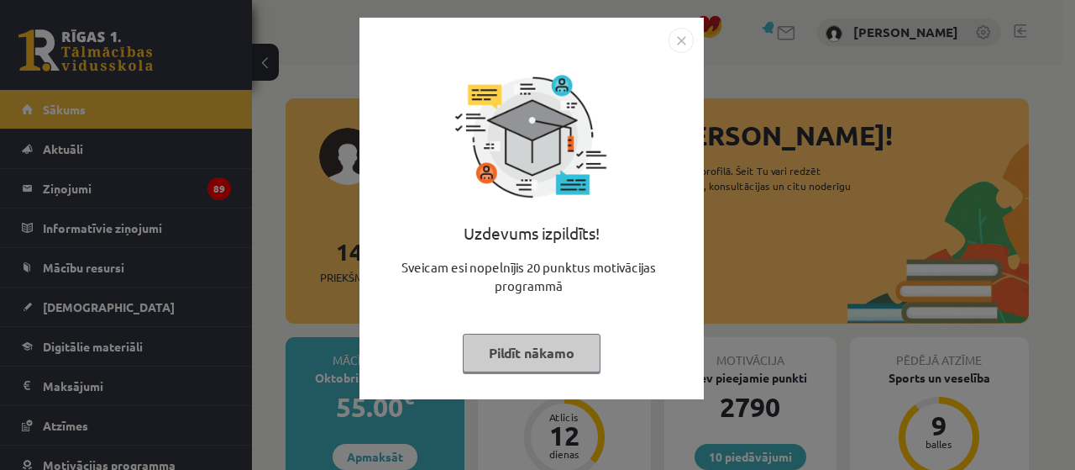
click at [531, 345] on button "Pildīt nākamo" at bounding box center [532, 352] width 138 height 39
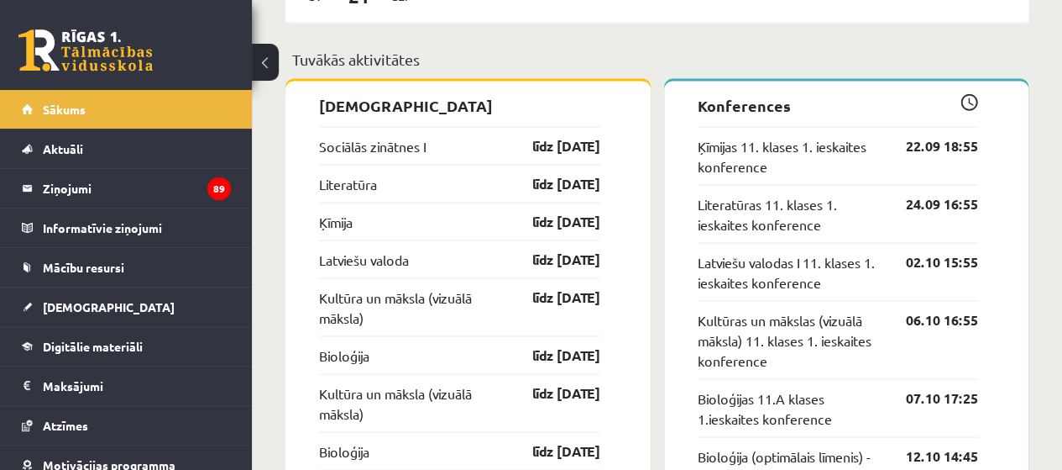
scroll to position [1512, 0]
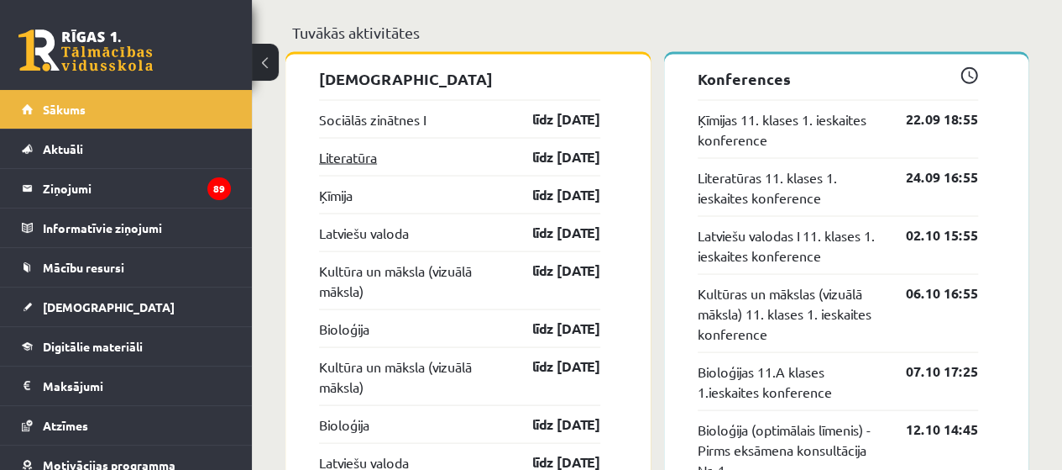
click at [365, 160] on link "Literatūra" at bounding box center [348, 156] width 58 height 20
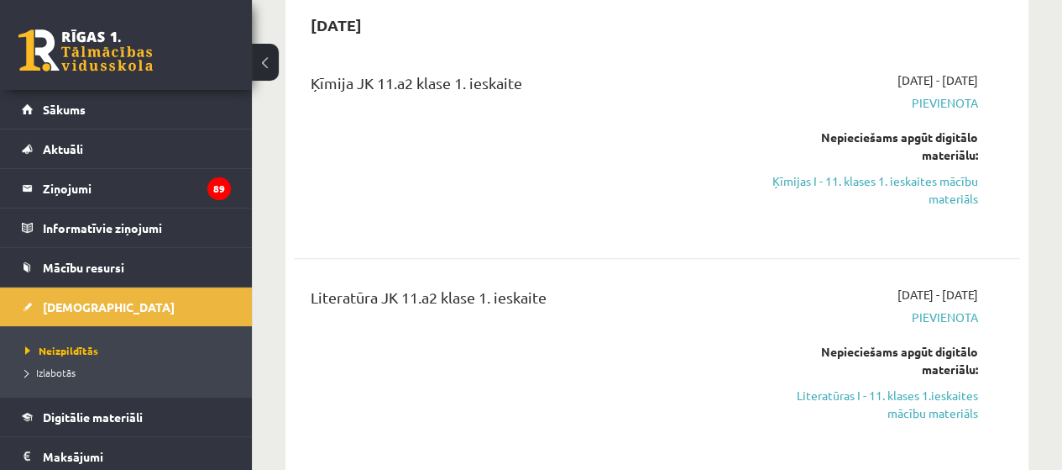
scroll to position [168, 0]
click at [947, 191] on link "Ķīmijas I - 11. klases 1. ieskaites mācību materiāls" at bounding box center [876, 190] width 206 height 35
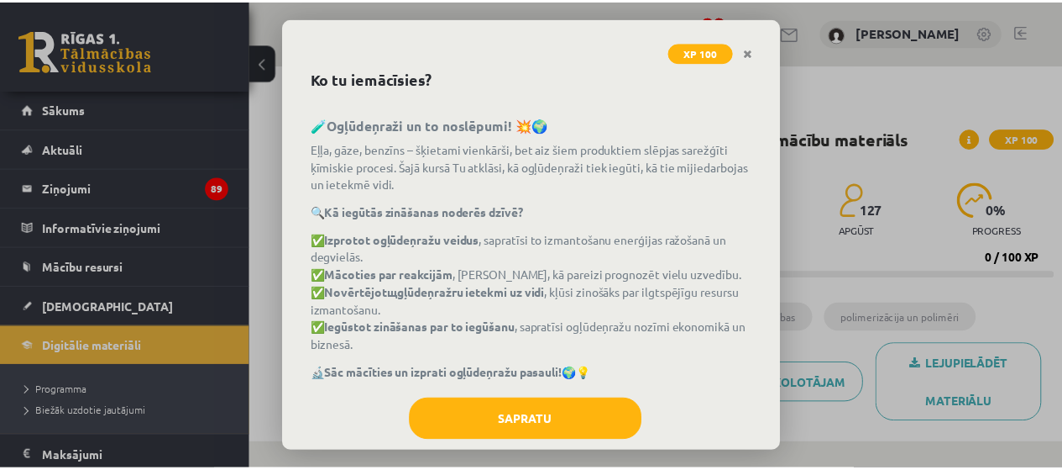
scroll to position [99, 0]
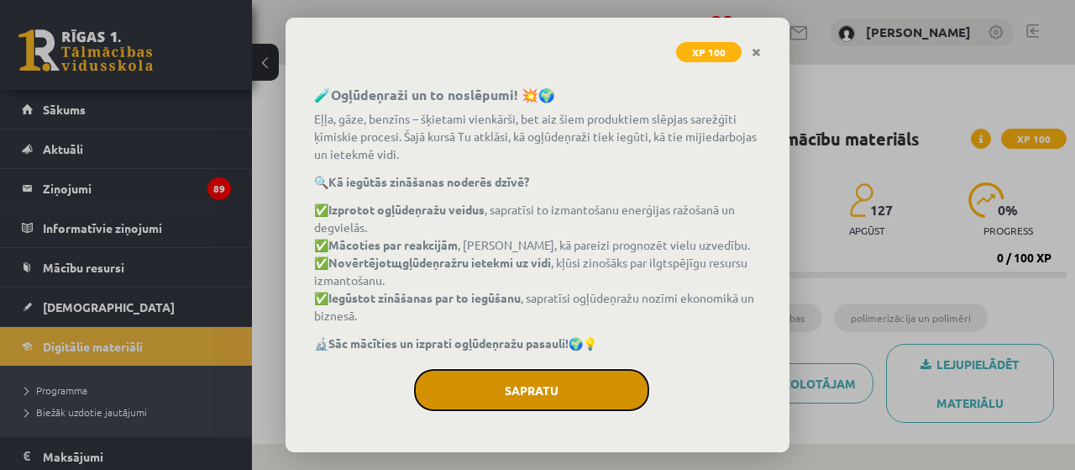
click at [563, 402] on button "Sapratu" at bounding box center [531, 390] width 235 height 42
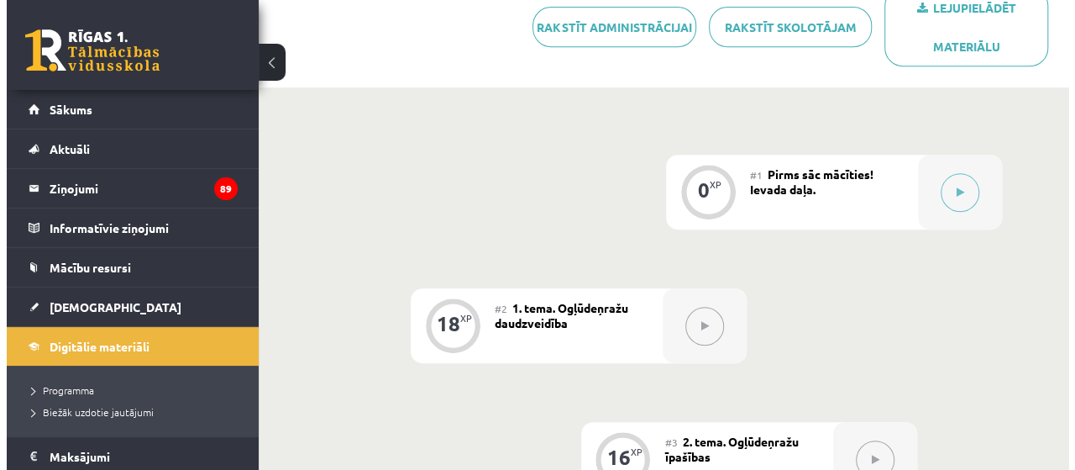
scroll to position [336, 0]
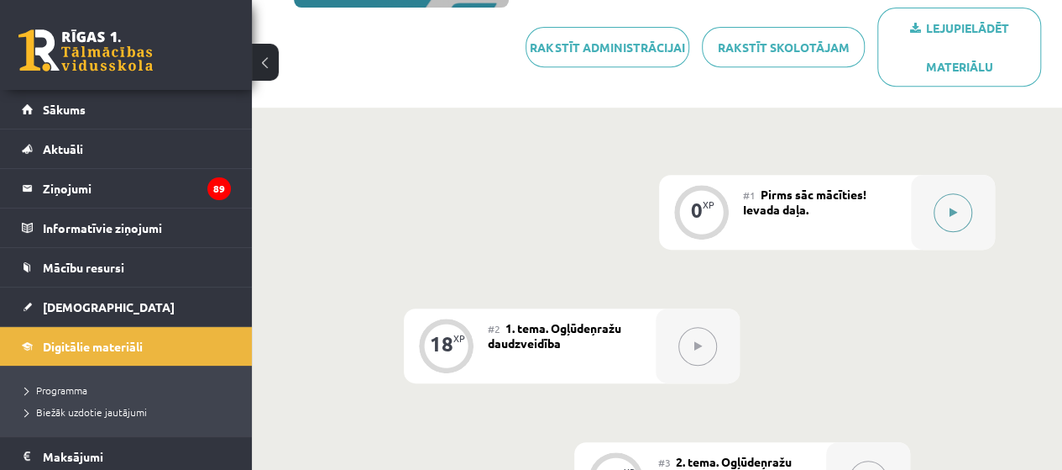
click at [936, 214] on button at bounding box center [953, 212] width 39 height 39
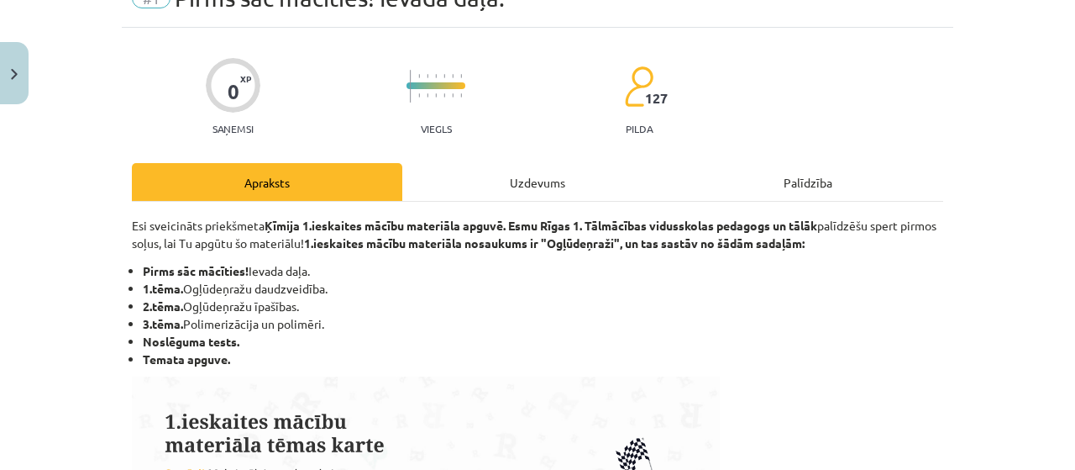
click at [542, 171] on div "Uzdevums" at bounding box center [537, 182] width 270 height 38
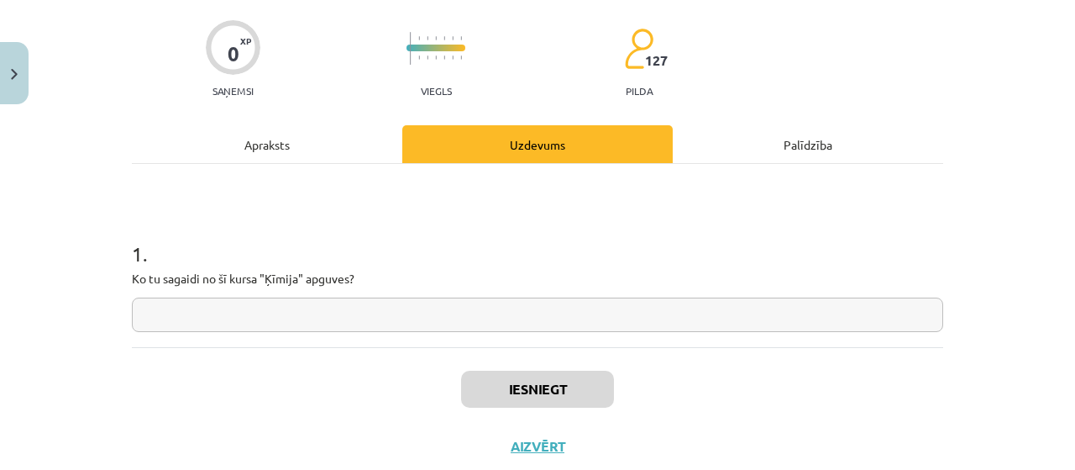
scroll to position [168, 0]
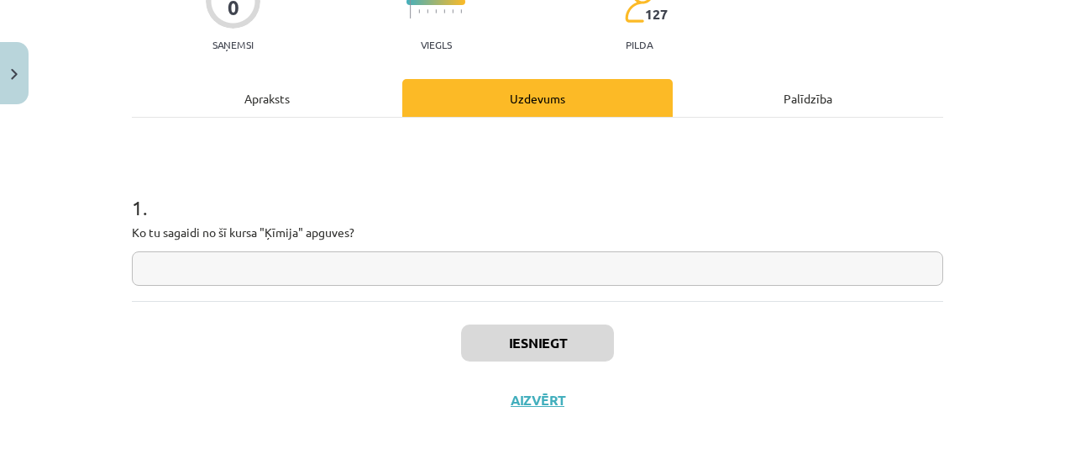
click at [459, 274] on input "text" at bounding box center [537, 268] width 811 height 34
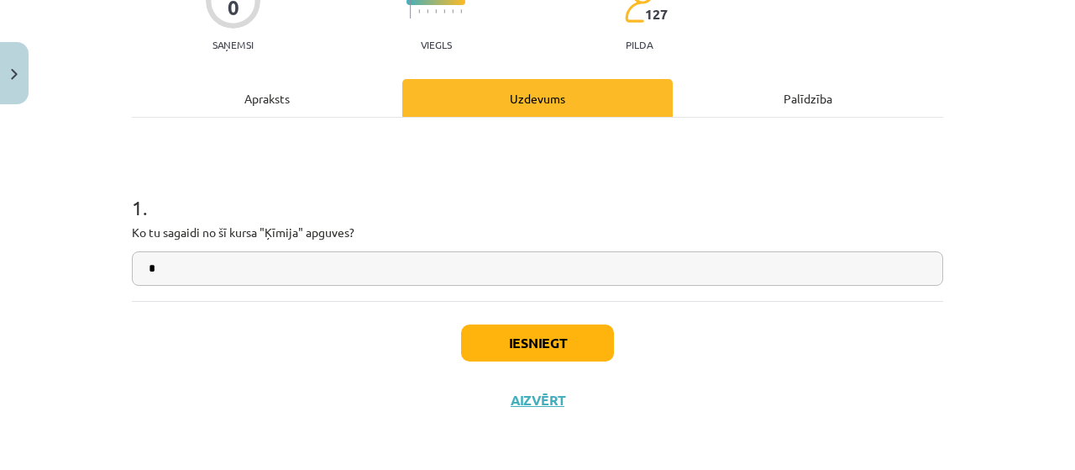
type input "*"
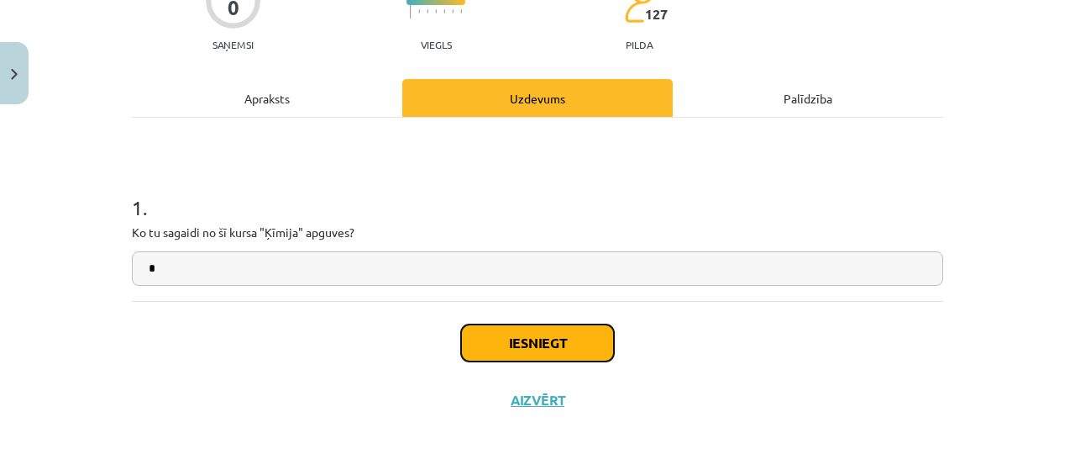
click at [512, 340] on button "Iesniegt" at bounding box center [537, 342] width 153 height 37
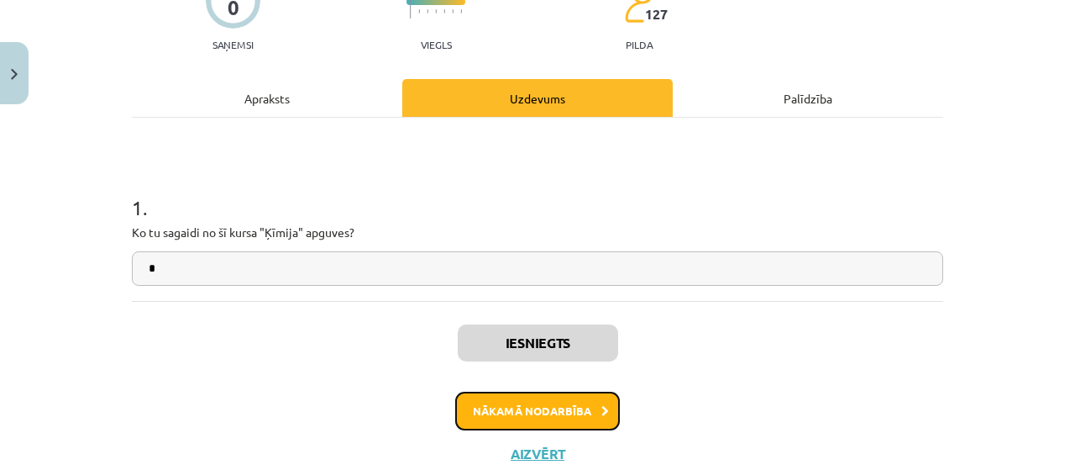
click at [569, 412] on button "Nākamā nodarbība" at bounding box center [537, 410] width 165 height 39
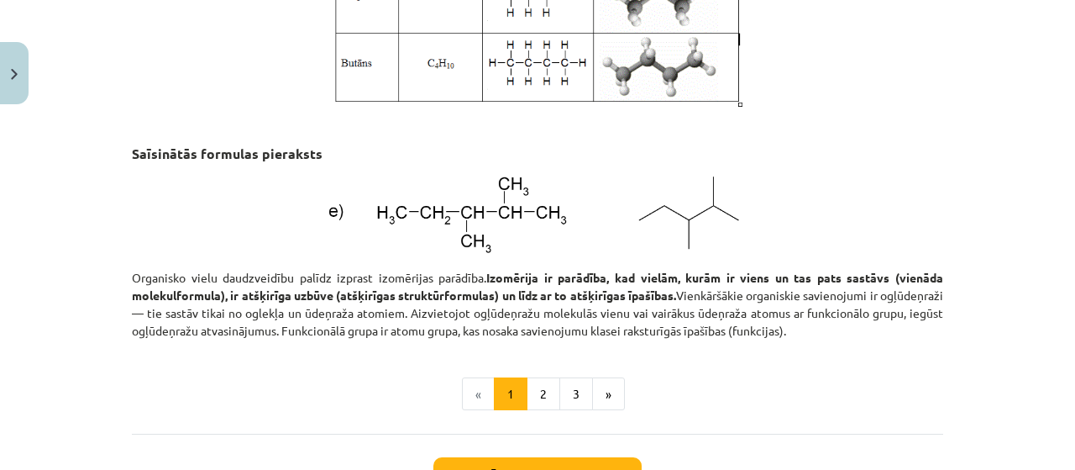
scroll to position [2310, 0]
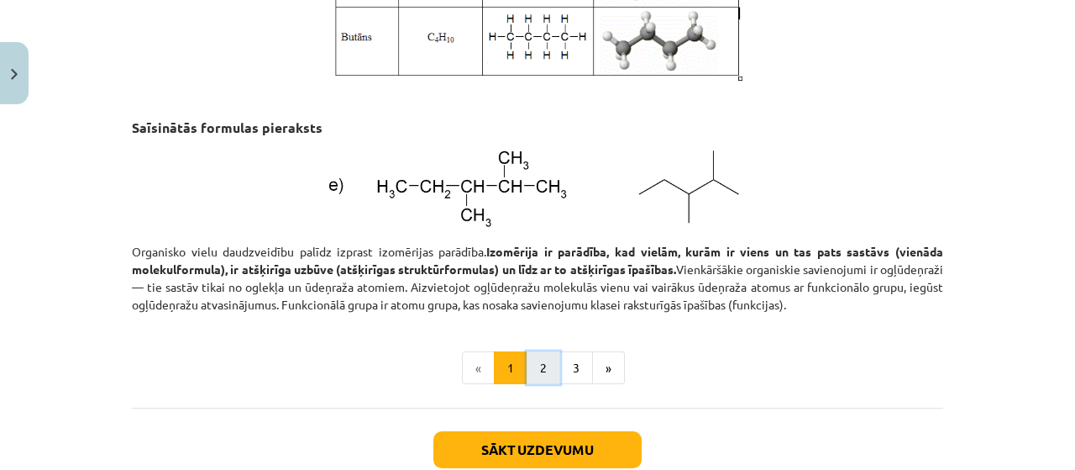
click at [540, 385] on button "2" at bounding box center [544, 368] width 34 height 34
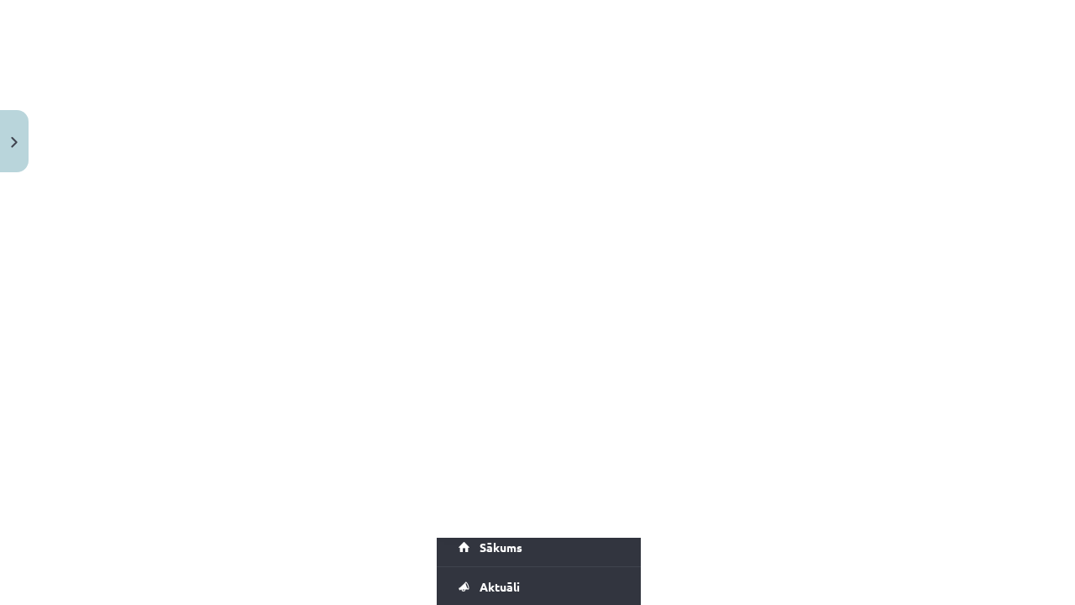
scroll to position [1928, 0]
